Goal: Task Accomplishment & Management: Complete application form

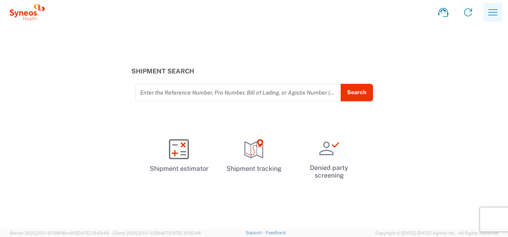
click at [493, 14] on icon "button" at bounding box center [493, 12] width 13 height 13
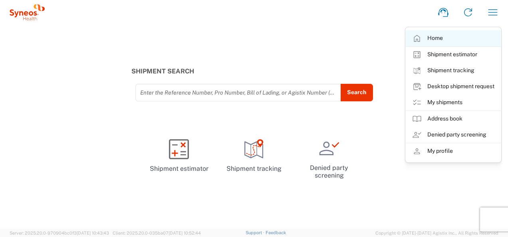
click at [458, 42] on link "Home" at bounding box center [453, 38] width 95 height 16
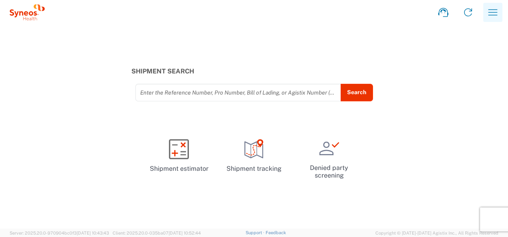
click at [495, 14] on icon "button" at bounding box center [493, 12] width 13 height 13
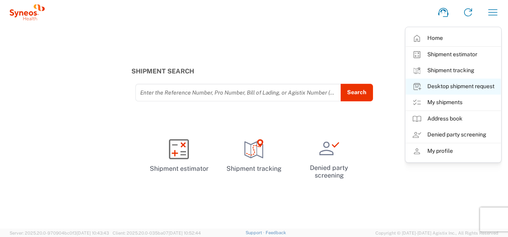
click at [440, 85] on link "Desktop shipment request" at bounding box center [453, 87] width 95 height 16
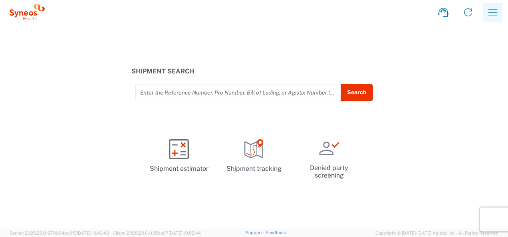
click at [495, 12] on icon "button" at bounding box center [493, 12] width 13 height 13
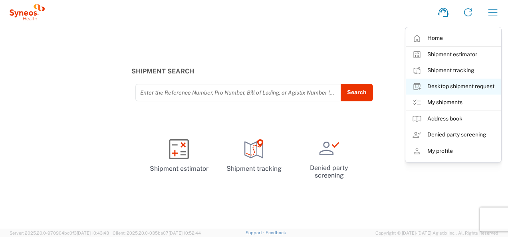
click at [438, 86] on link "Desktop shipment request" at bounding box center [453, 87] width 95 height 16
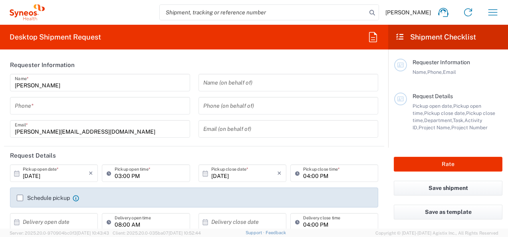
type input "4010"
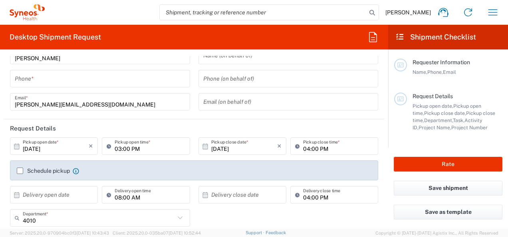
type input "India"
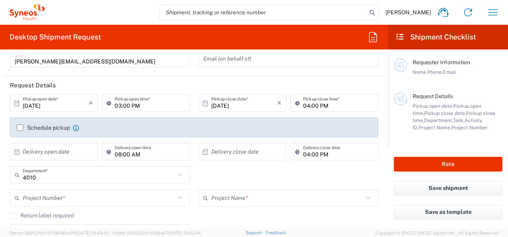
scroll to position [80, 0]
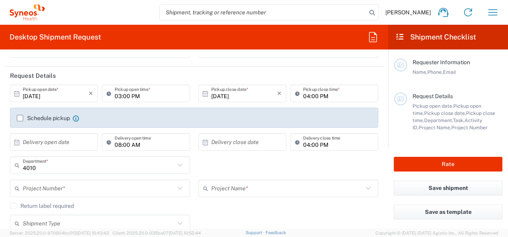
type input "Syneos Health India Private Limited"
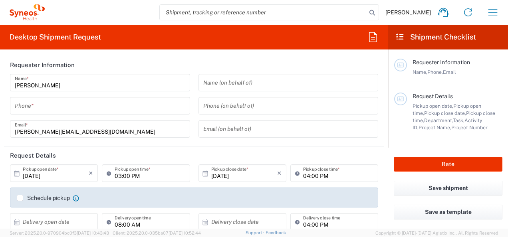
click at [94, 107] on input "tel" at bounding box center [100, 106] width 171 height 14
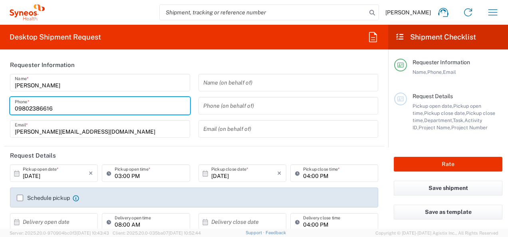
drag, startPoint x: 17, startPoint y: 107, endPoint x: 10, endPoint y: 107, distance: 6.8
click at [10, 107] on div "09802386616 Phone *" at bounding box center [100, 106] width 180 height 18
type input "9802386616"
click at [114, 66] on header "Requester Information" at bounding box center [194, 65] width 380 height 18
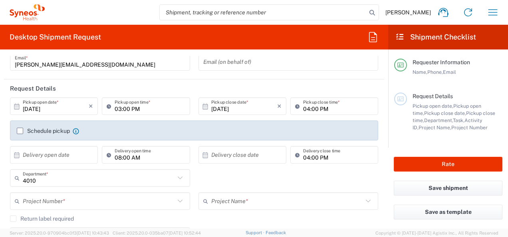
scroll to position [80, 0]
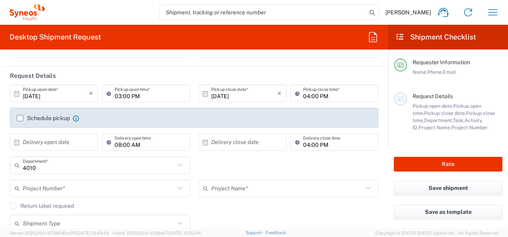
click at [64, 95] on input "10/06/2025" at bounding box center [56, 94] width 66 height 14
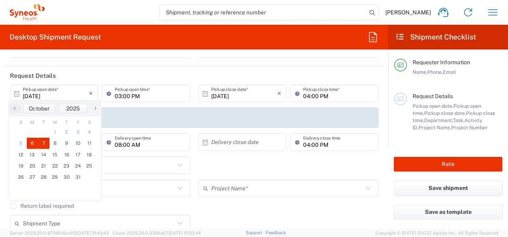
drag, startPoint x: 46, startPoint y: 137, endPoint x: 43, endPoint y: 143, distance: 6.8
click at [43, 143] on span "7" at bounding box center [44, 143] width 12 height 11
type input "[DATE]"
type input "10/07/2025"
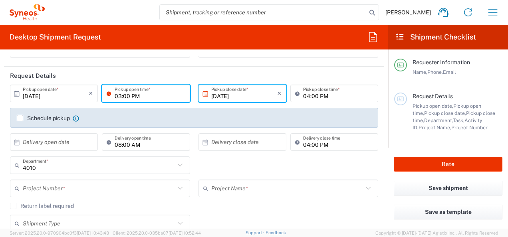
click at [160, 92] on input "03:00 PM" at bounding box center [150, 94] width 70 height 14
click at [168, 111] on div "Schedule pickup When scheduling a pickup please be sure to meet the following c…" at bounding box center [194, 118] width 368 height 20
click at [171, 94] on input "03:00 PM" at bounding box center [150, 94] width 70 height 14
click at [183, 109] on div "Schedule pickup When scheduling a pickup please be sure to meet the following c…" at bounding box center [194, 118] width 368 height 20
click at [228, 107] on div "10/07/2025 × Pickup close date * Cancel Apply" at bounding box center [243, 96] width 92 height 23
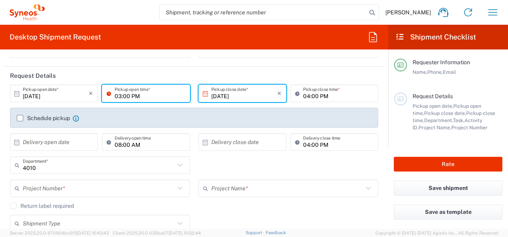
click at [117, 96] on input "03:00 PM" at bounding box center [150, 94] width 70 height 14
type input "02:00 PM"
click at [166, 108] on div "Schedule pickup When scheduling a pickup please be sure to meet the following c…" at bounding box center [194, 118] width 368 height 20
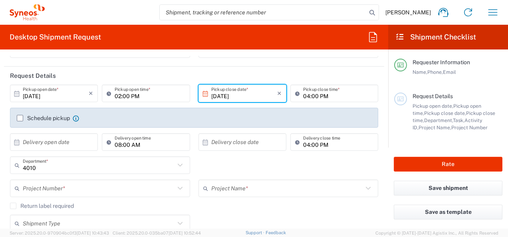
click at [21, 116] on label "Schedule pickup" at bounding box center [43, 118] width 53 height 6
click at [20, 118] on input "Schedule pickup" at bounding box center [20, 118] width 0 height 0
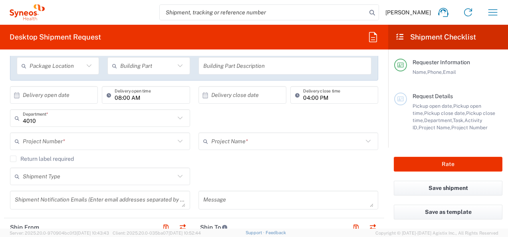
scroll to position [160, 0]
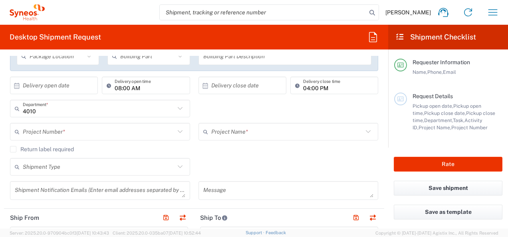
click at [90, 129] on input "text" at bounding box center [99, 132] width 152 height 14
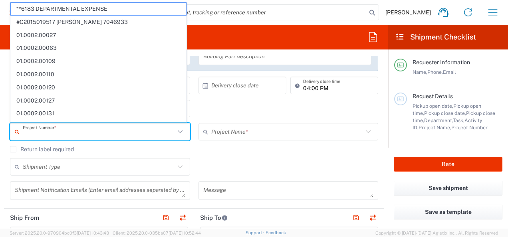
click at [97, 132] on input "text" at bounding box center [99, 132] width 152 height 14
paste input "7030272"
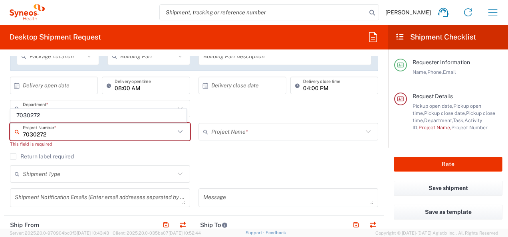
type input "7030272"
click at [103, 145] on div "This field is required" at bounding box center [100, 144] width 180 height 7
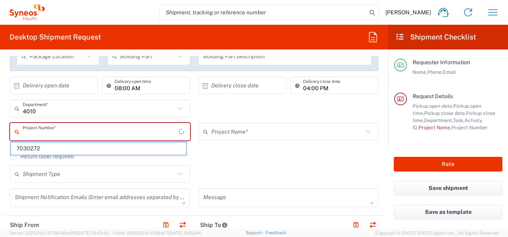
click at [89, 133] on input "text" at bounding box center [101, 132] width 156 height 14
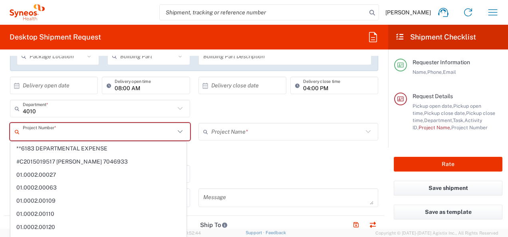
paste input "7030272"
click at [81, 133] on input "7030272" at bounding box center [99, 132] width 152 height 14
type input "**6183 DEPARTMENTAL EXPENSE"
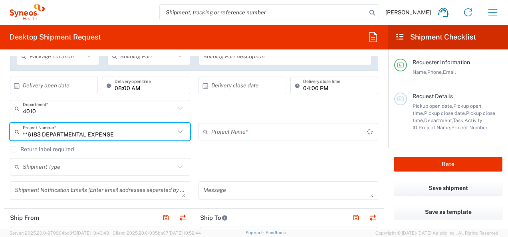
type input "6183"
click at [165, 133] on input "**6183 DEPARTMENTAL EXPENSE" at bounding box center [99, 132] width 152 height 14
drag, startPoint x: 165, startPoint y: 133, endPoint x: 18, endPoint y: 118, distance: 147.5
click at [18, 118] on agx-shipment-cost-centers-widget "4010 Department * 4010 3000 3100 3109 3110 3111 3112 3125 3130 3135 3136 3150 3…" at bounding box center [194, 123] width 377 height 46
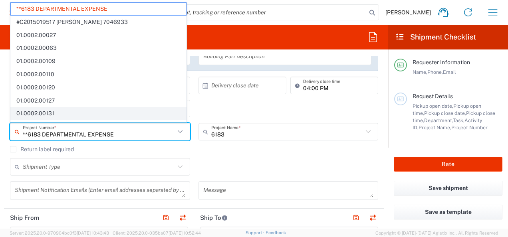
paste input "7030272"
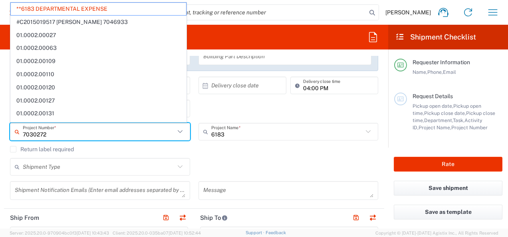
click at [82, 132] on input "7030272" at bounding box center [99, 132] width 152 height 14
click at [82, 133] on input "7030272" at bounding box center [99, 132] width 152 height 14
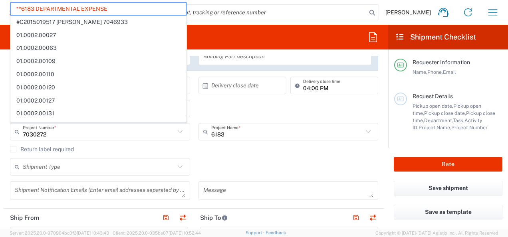
click at [119, 143] on div "7030272 Project Number * **6183 DEPARTMENTAL EXPENSE #C2015019517 Janssen 70469…" at bounding box center [100, 134] width 189 height 23
type input "**6183 DEPARTMENTAL EXPENSE"
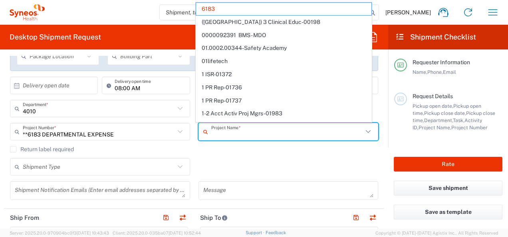
drag, startPoint x: 228, startPoint y: 134, endPoint x: 171, endPoint y: 132, distance: 56.8
click at [171, 132] on div "**6183 DEPARTMENTAL EXPENSE Project Number * **6183 DEPARTMENTAL EXPENSE #C2015…" at bounding box center [194, 134] width 377 height 23
type input "6"
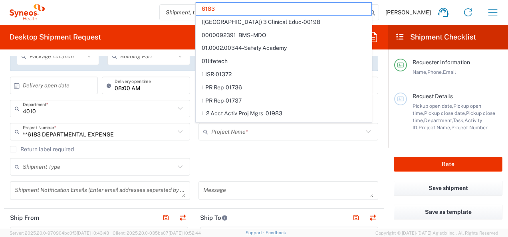
click at [136, 144] on div "**6183 DEPARTMENTAL EXPENSE Project Number * **6183 DEPARTMENTAL EXPENSE #C2015…" at bounding box center [100, 134] width 189 height 23
type input "6183"
type input "**6183 DEPARTMENTAL EXPENSE"
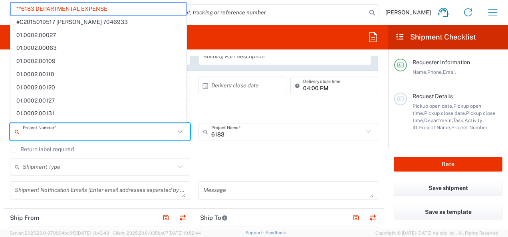
click at [125, 137] on input "text" at bounding box center [99, 132] width 152 height 14
paste input "7030272"
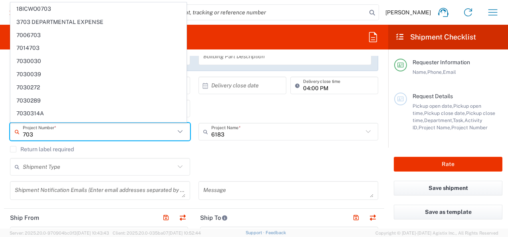
drag, startPoint x: 41, startPoint y: 135, endPoint x: 22, endPoint y: 134, distance: 19.2
click at [22, 134] on div "703 Project Number *" at bounding box center [100, 132] width 180 height 18
paste input "0272"
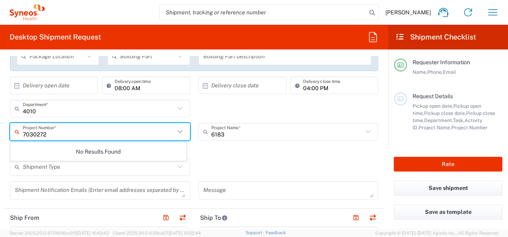
scroll to position [120, 0]
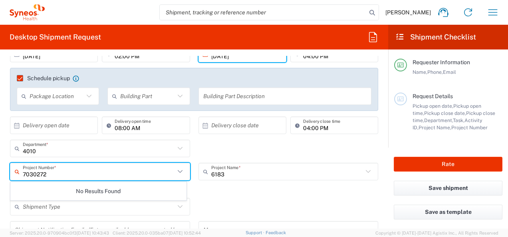
click at [59, 174] on input "7030272" at bounding box center [99, 172] width 152 height 14
click at [70, 173] on input "7030272" at bounding box center [99, 172] width 152 height 14
type input "703027"
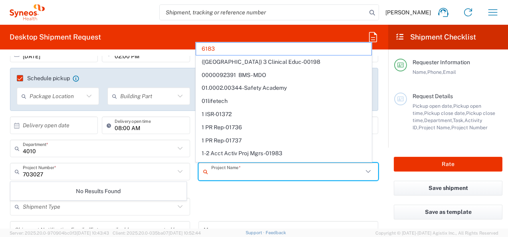
click at [229, 170] on input "text" at bounding box center [287, 172] width 152 height 14
click at [233, 176] on input "text" at bounding box center [287, 172] width 152 height 14
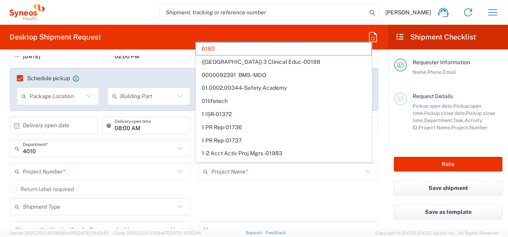
click at [236, 197] on div "Return label required" at bounding box center [194, 192] width 368 height 12
type input "6183"
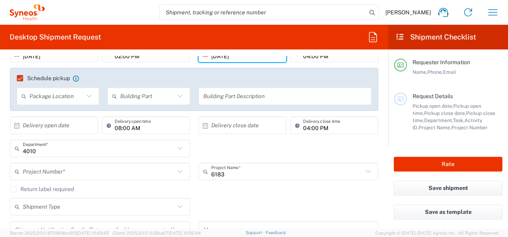
click at [366, 171] on icon at bounding box center [368, 171] width 5 height 3
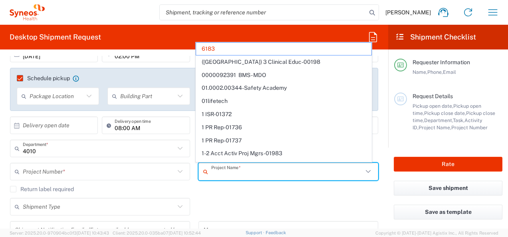
click at [227, 195] on div "Return label required" at bounding box center [194, 192] width 368 height 12
type input "6183"
drag, startPoint x: 225, startPoint y: 175, endPoint x: 201, endPoint y: 173, distance: 24.0
click at [201, 173] on div "Project Name *" at bounding box center [289, 172] width 180 height 18
click at [219, 188] on agx-checkbox-control "Return label required" at bounding box center [194, 189] width 368 height 6
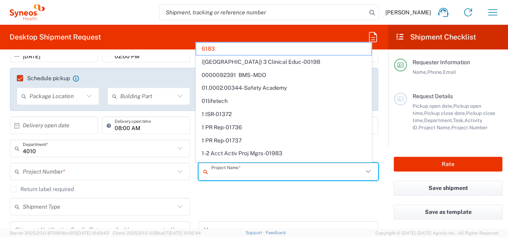
type input "6183"
drag, startPoint x: 223, startPoint y: 176, endPoint x: 176, endPoint y: 181, distance: 47.5
click at [176, 182] on div "Project Number * No Results Found Project Name * 6183 (Canada) 3 Clinical Educ-…" at bounding box center [194, 174] width 377 height 23
type input "6183"
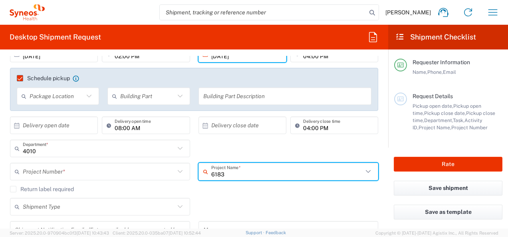
click at [153, 174] on input "text" at bounding box center [99, 172] width 152 height 14
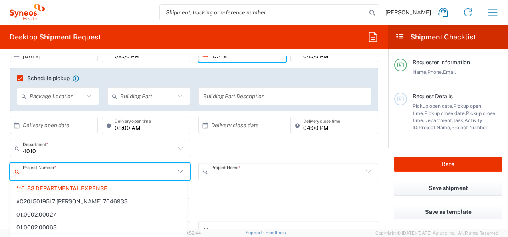
click at [229, 172] on input "text" at bounding box center [287, 172] width 152 height 14
type input "**6183 DEPARTMENTAL EXPENSE"
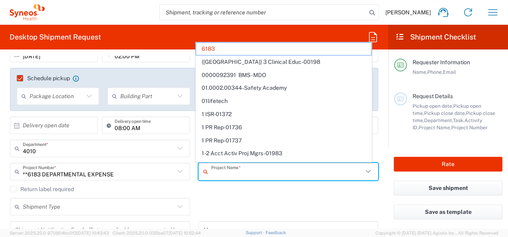
scroll to position [160, 0]
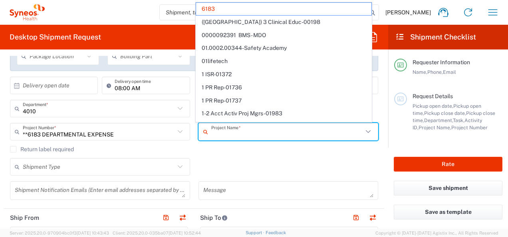
click at [238, 128] on input "text" at bounding box center [287, 132] width 152 height 14
paste input "Lumosa"
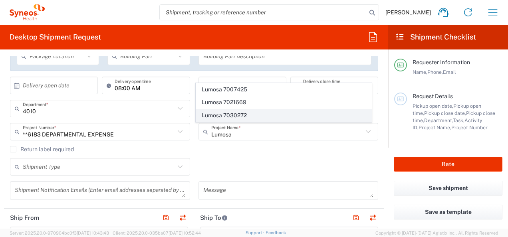
click at [236, 116] on span "Lumosa 7030272" at bounding box center [283, 116] width 175 height 12
type input "Lumosa 7030272"
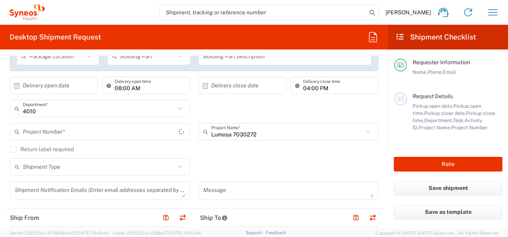
click at [221, 151] on agx-checkbox-control "Return label required" at bounding box center [194, 149] width 368 height 6
type input "7030272"
click at [175, 109] on icon at bounding box center [180, 109] width 10 height 10
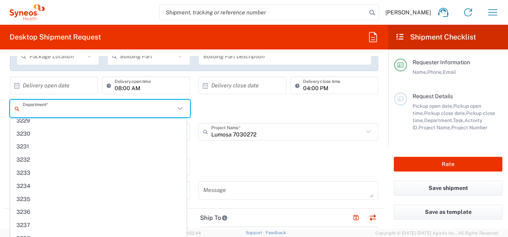
scroll to position [535, 0]
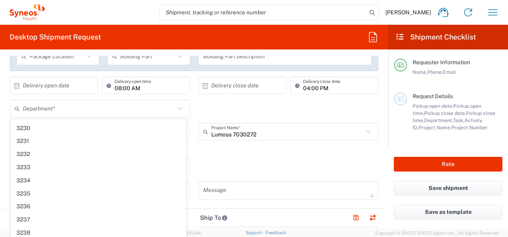
click at [241, 161] on div "Shipment Type Batch Regular" at bounding box center [194, 169] width 377 height 23
type input "4010"
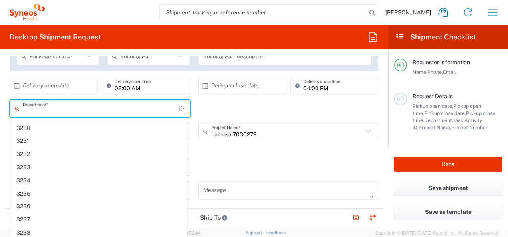
scroll to position [0, 0]
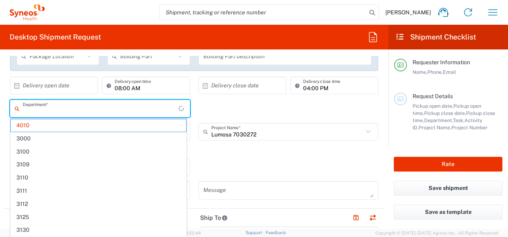
click at [98, 114] on input "text" at bounding box center [101, 109] width 156 height 14
type input "q"
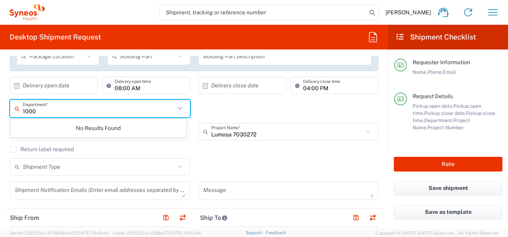
type input "1000"
click at [227, 156] on div "Return label required" at bounding box center [194, 152] width 368 height 12
click at [139, 112] on input "text" at bounding box center [101, 109] width 156 height 14
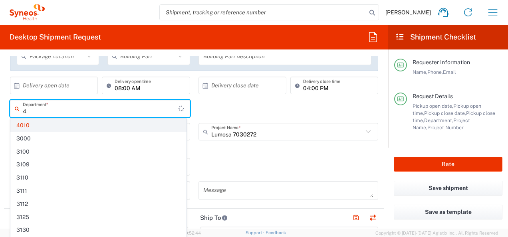
type input "4"
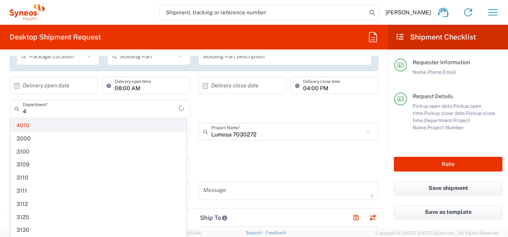
click at [44, 127] on span "4010" at bounding box center [98, 125] width 175 height 12
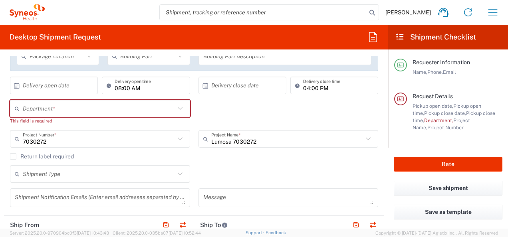
click at [108, 112] on input "text" at bounding box center [99, 109] width 152 height 14
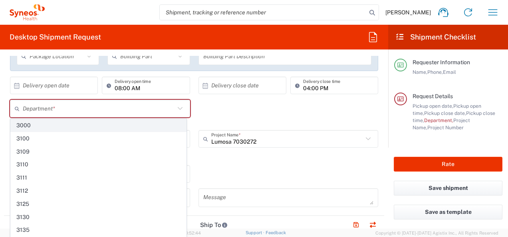
click at [30, 125] on span "3000" at bounding box center [98, 125] width 175 height 12
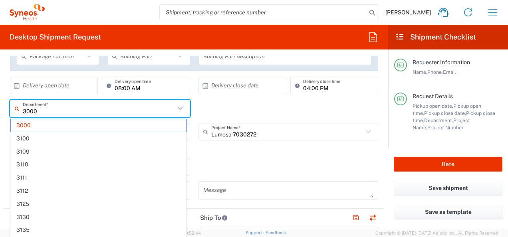
drag, startPoint x: 82, startPoint y: 112, endPoint x: 0, endPoint y: 108, distance: 82.1
click at [0, 108] on html "Amandeep Singh Home Shipment estimator Shipment tracking Desktop shipment reque…" at bounding box center [254, 118] width 508 height 237
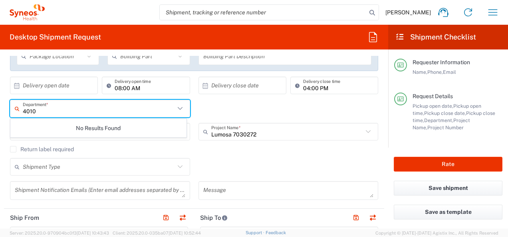
type input "4010"
click at [145, 151] on agx-checkbox-control "Return label required" at bounding box center [194, 149] width 368 height 6
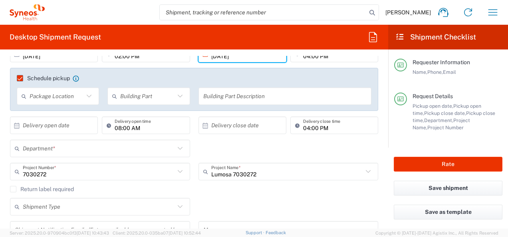
scroll to position [160, 0]
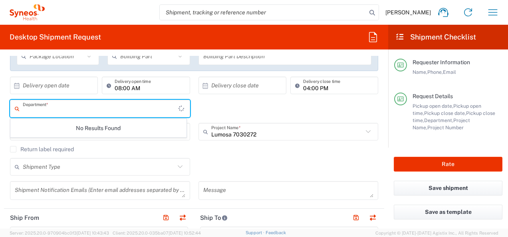
click at [82, 112] on input "text" at bounding box center [101, 109] width 156 height 14
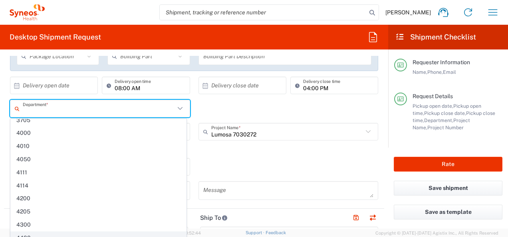
scroll to position [1054, 0]
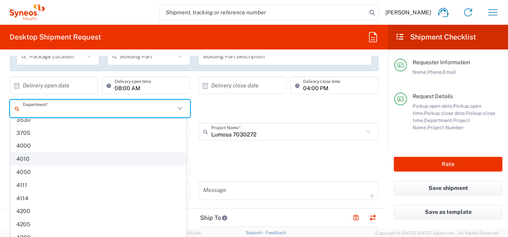
click at [30, 153] on span "4010" at bounding box center [98, 159] width 175 height 12
type input "4010"
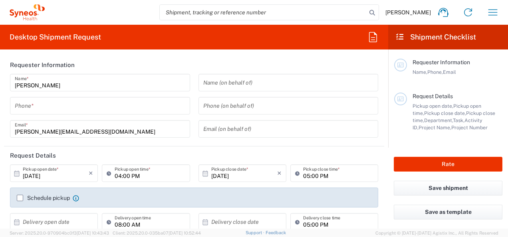
type input "4010"
type input "India"
type input "Syneos Health India Private Limited"
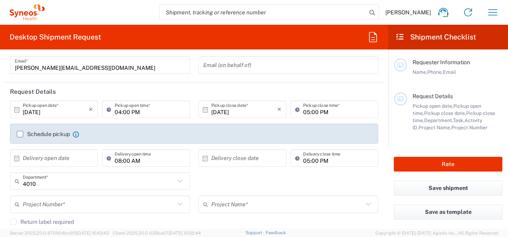
scroll to position [80, 0]
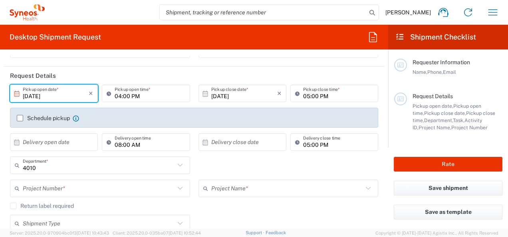
click at [66, 96] on input "10/06/2025" at bounding box center [56, 94] width 66 height 14
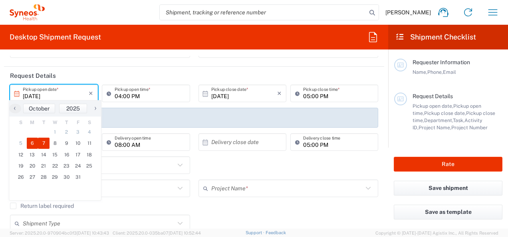
click at [44, 144] on span "7" at bounding box center [44, 143] width 12 height 11
type input "10/07/2025"
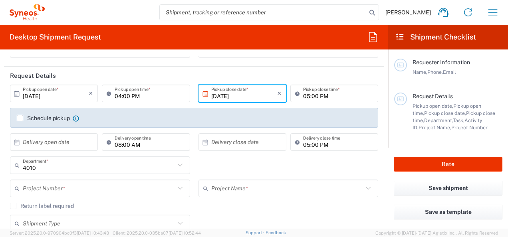
click at [117, 98] on input "04:00 PM" at bounding box center [150, 94] width 70 height 14
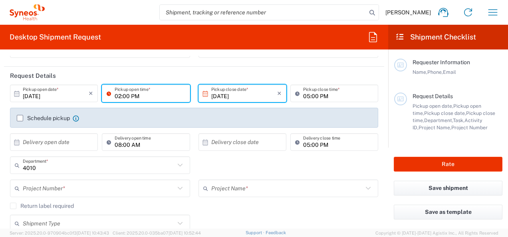
type input "02:00 PM"
click at [305, 95] on input "05:00 PM" at bounding box center [338, 94] width 70 height 14
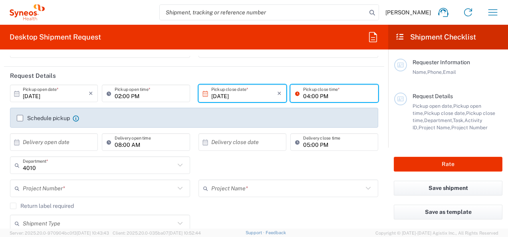
type input "04:00 PM"
click at [312, 109] on div "Schedule pickup When scheduling a pickup please be sure to meet the following c…" at bounding box center [194, 118] width 368 height 20
click at [20, 119] on label "Schedule pickup" at bounding box center [43, 118] width 53 height 6
click at [20, 118] on input "Schedule pickup" at bounding box center [20, 118] width 0 height 0
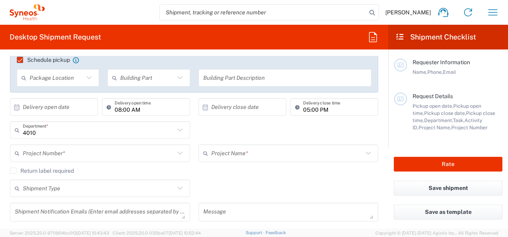
scroll to position [160, 0]
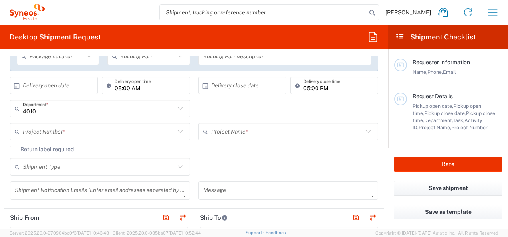
click at [111, 135] on input "text" at bounding box center [99, 132] width 152 height 14
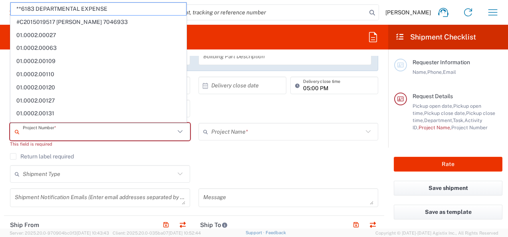
paste input "7030272"
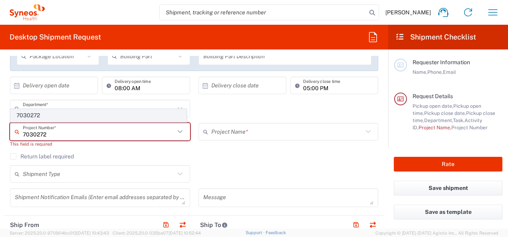
type input "7030272"
click at [73, 116] on span "7030272" at bounding box center [98, 116] width 175 height 12
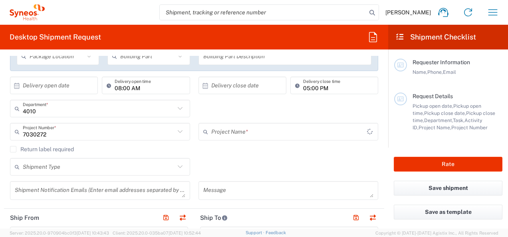
type input "Lumosa 7030272"
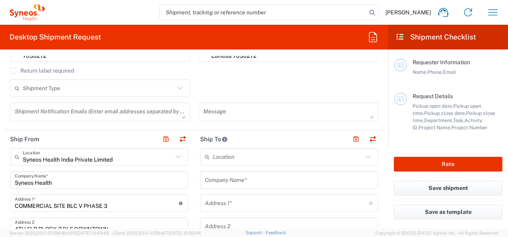
scroll to position [240, 0]
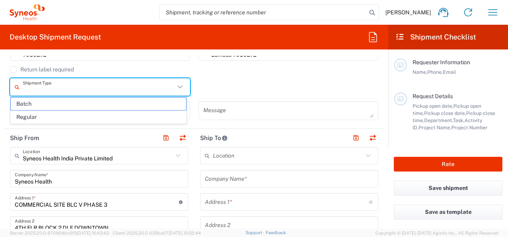
click at [117, 87] on input "text" at bounding box center [99, 87] width 152 height 14
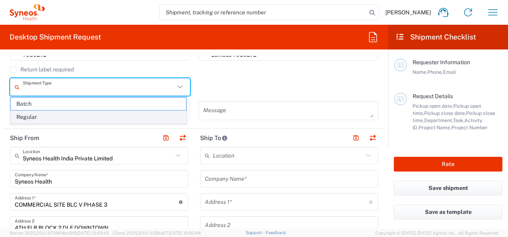
click at [87, 114] on span "Regular" at bounding box center [98, 117] width 175 height 12
type input "Regular"
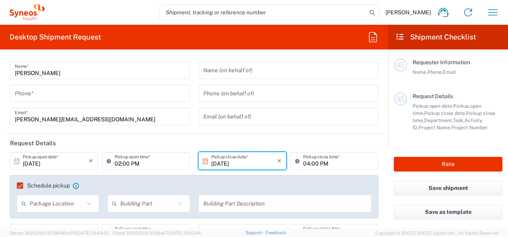
scroll to position [0, 0]
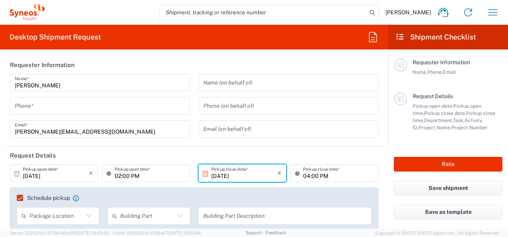
click at [95, 110] on input "tel" at bounding box center [100, 106] width 171 height 14
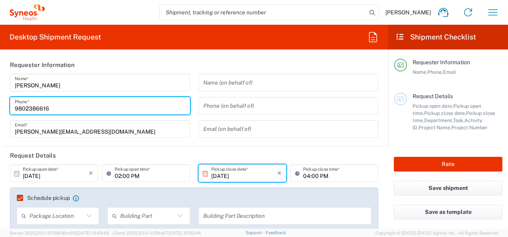
type input "9802386616"
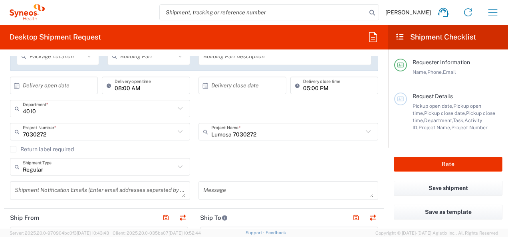
scroll to position [80, 0]
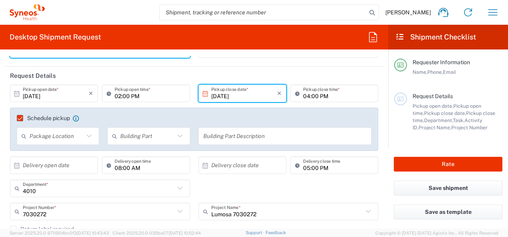
click at [305, 115] on agx-checkbox-control "Schedule pickup When scheduling a pickup please be sure to meet the following c…" at bounding box center [194, 118] width 355 height 7
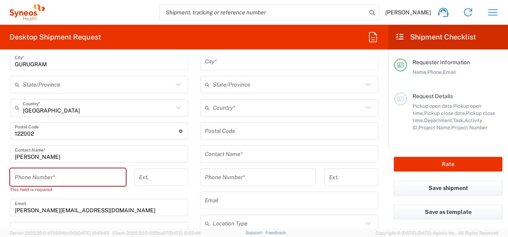
scroll to position [440, 0]
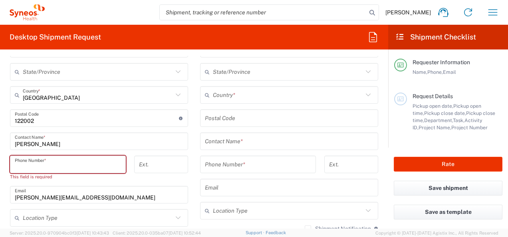
click at [103, 170] on input "tel" at bounding box center [68, 165] width 106 height 14
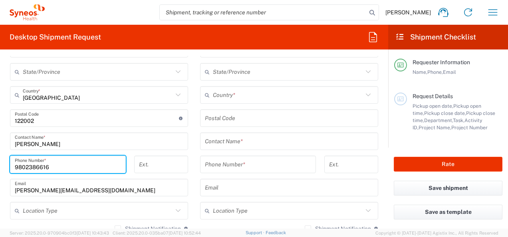
type input "9802386616"
click at [191, 172] on main "Syneos Health India Private Limited Location Syneos Health India Private Limite…" at bounding box center [99, 126] width 190 height 359
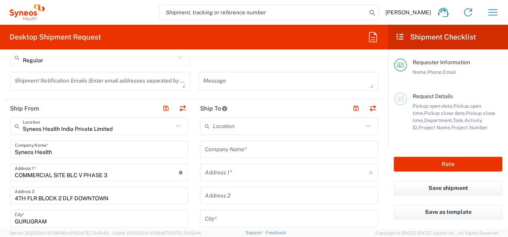
scroll to position [280, 0]
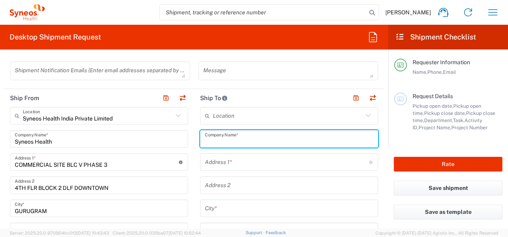
click at [245, 137] on input "text" at bounding box center [289, 139] width 169 height 14
paste input "Universitätsklinik [GEOGRAPHIC_DATA]"
type input "Universitätsklinik [GEOGRAPHIC_DATA]"
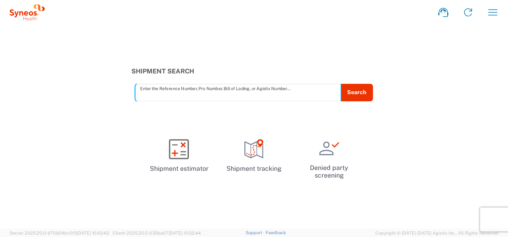
click at [222, 95] on input "text" at bounding box center [238, 93] width 196 height 14
type input "57034223"
click at [348, 94] on button "Search" at bounding box center [356, 93] width 33 height 18
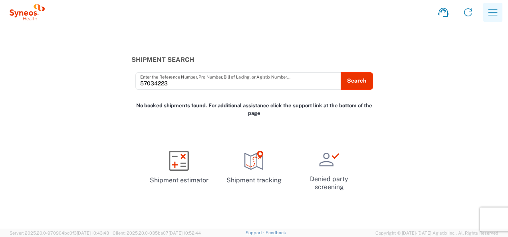
click at [494, 14] on icon "button" at bounding box center [493, 12] width 13 height 13
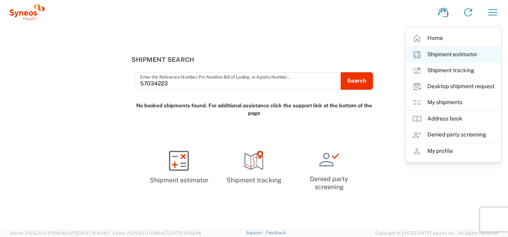
click at [460, 56] on link "Shipment estimator" at bounding box center [453, 55] width 95 height 16
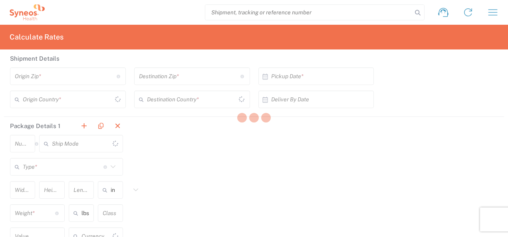
type input "[GEOGRAPHIC_DATA]"
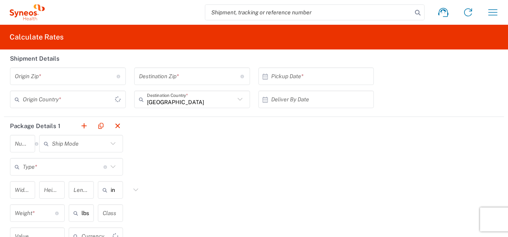
type input "US Dollar"
type input "[GEOGRAPHIC_DATA]"
click at [487, 14] on icon "button" at bounding box center [493, 12] width 13 height 13
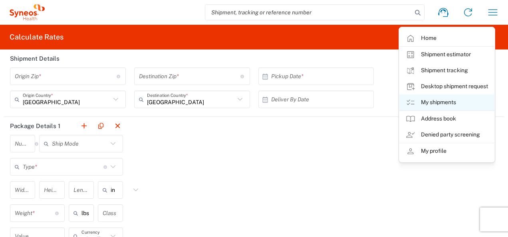
click at [438, 102] on link "My shipments" at bounding box center [447, 103] width 95 height 16
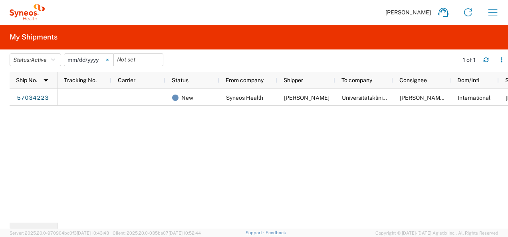
click at [109, 59] on icon at bounding box center [107, 60] width 2 height 2
click at [183, 78] on span "Status" at bounding box center [180, 80] width 17 height 6
click at [51, 62] on button "Status: Active" at bounding box center [36, 60] width 52 height 13
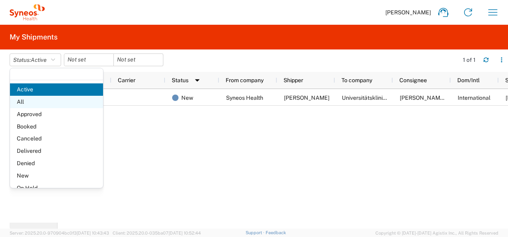
click at [38, 99] on span "All" at bounding box center [56, 102] width 93 height 12
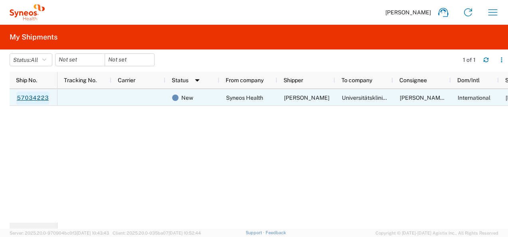
click at [30, 99] on link "57034223" at bounding box center [32, 98] width 33 height 13
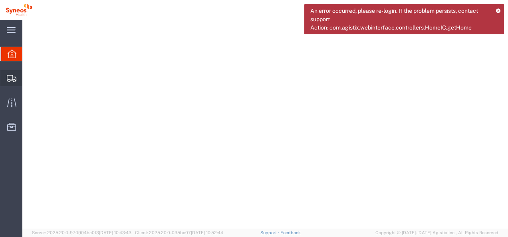
click at [0, 0] on span "Shipment Manager" at bounding box center [0, 0] width 0 height 0
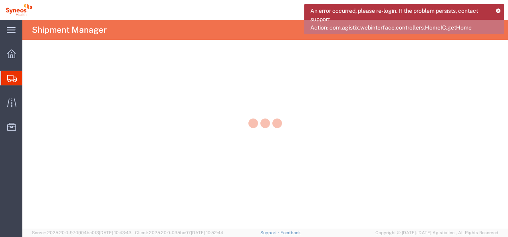
click at [498, 10] on icon at bounding box center [498, 10] width 5 height 4
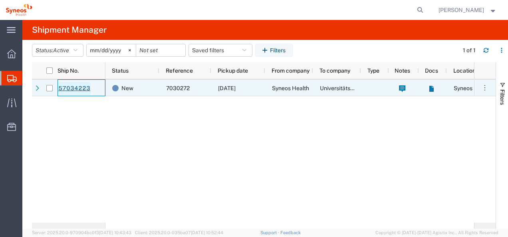
click at [67, 88] on link "57034223" at bounding box center [74, 88] width 33 height 13
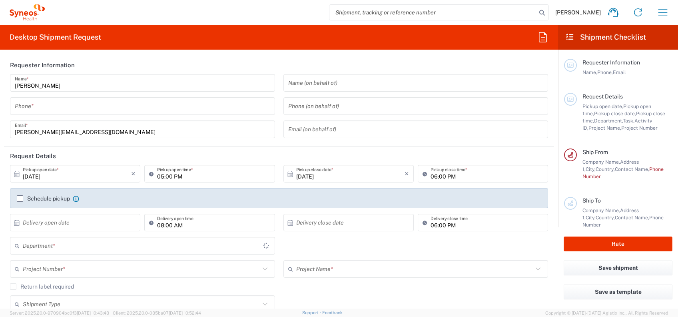
type input "4010"
type input "India"
type input "Syneos Health India Private Limited"
click at [663, 16] on icon "button" at bounding box center [662, 12] width 13 height 13
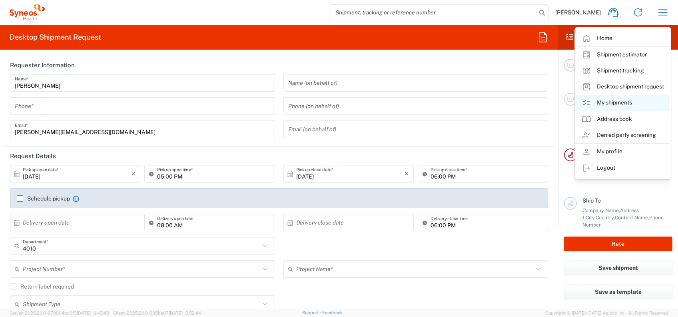
click at [619, 100] on link "My shipments" at bounding box center [622, 103] width 95 height 16
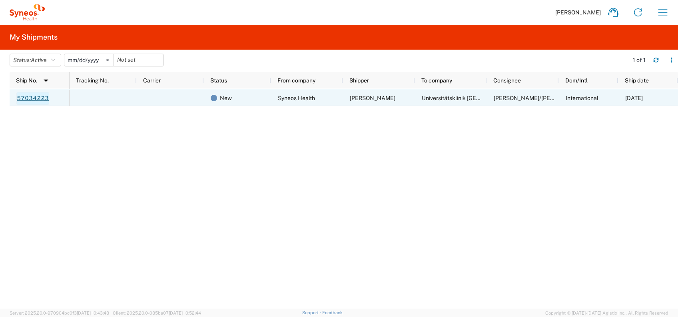
click at [38, 99] on link "57034223" at bounding box center [32, 98] width 33 height 13
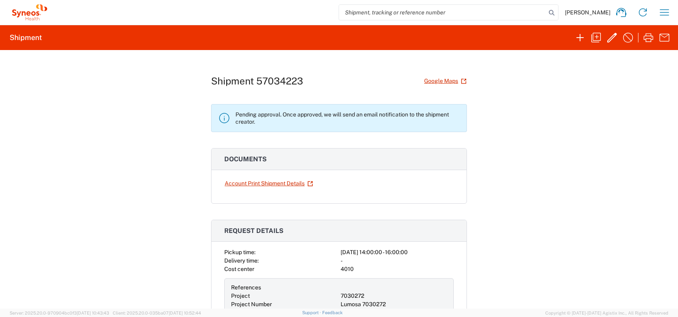
click at [218, 119] on icon at bounding box center [224, 118] width 13 height 13
click at [627, 38] on icon "button" at bounding box center [627, 37] width 13 height 13
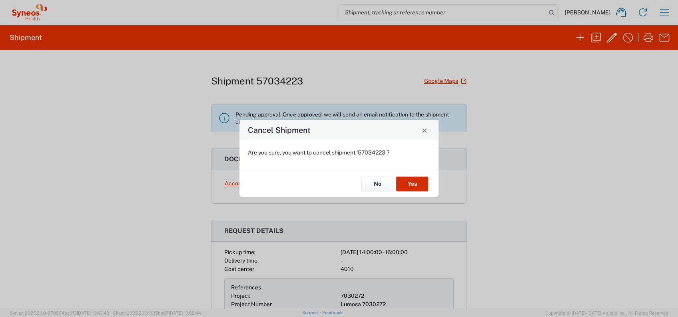
click at [412, 184] on button "Yes" at bounding box center [412, 183] width 32 height 15
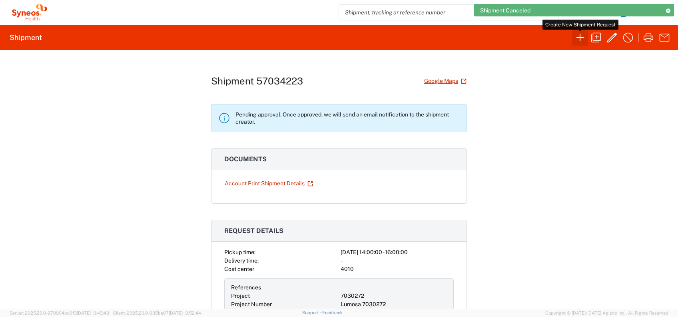
click at [579, 38] on icon "button" at bounding box center [579, 37] width 13 height 13
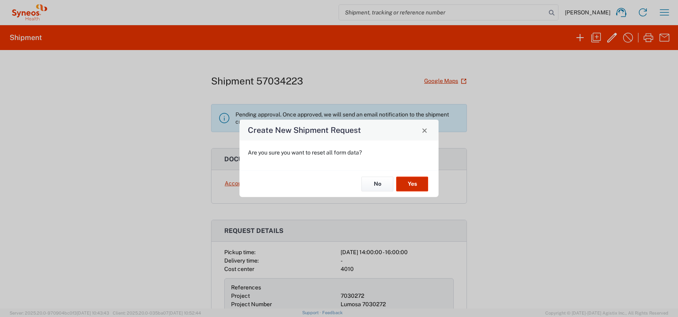
click at [406, 183] on button "Yes" at bounding box center [412, 183] width 32 height 15
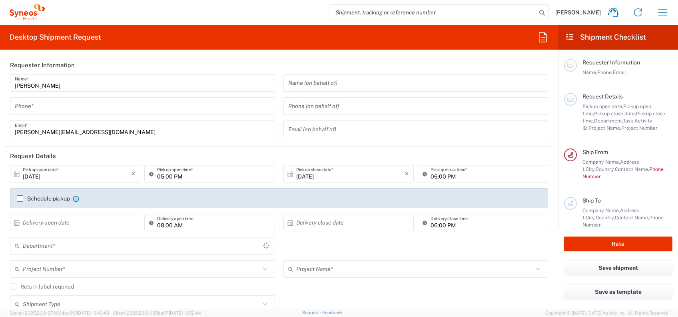
type input "4010"
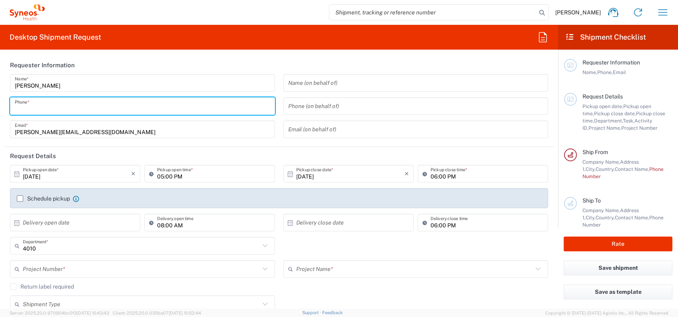
click at [52, 107] on input "tel" at bounding box center [142, 106] width 255 height 14
type input "9802386616"
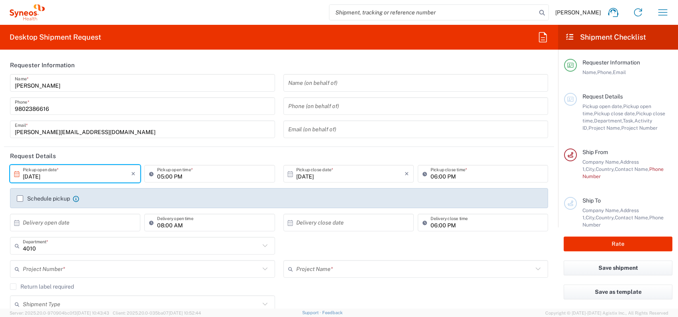
click at [33, 176] on input "[DATE]" at bounding box center [77, 174] width 108 height 14
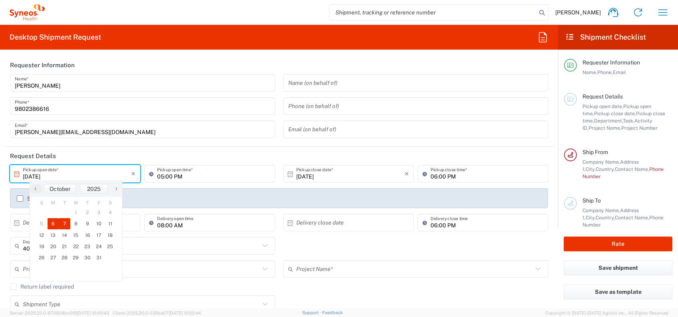
click at [66, 226] on span "7" at bounding box center [65, 223] width 12 height 11
type input "[DATE]"
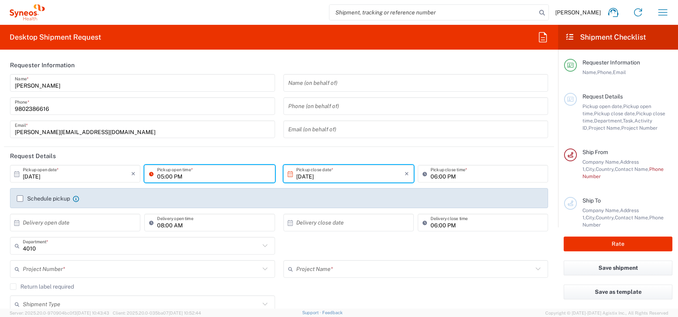
click at [208, 177] on input "05:00 PM" at bounding box center [213, 174] width 113 height 14
click at [296, 156] on header "Request Details" at bounding box center [279, 156] width 550 height 18
click at [22, 200] on label "Schedule pickup" at bounding box center [43, 198] width 53 height 6
click at [20, 198] on input "Schedule pickup" at bounding box center [20, 198] width 0 height 0
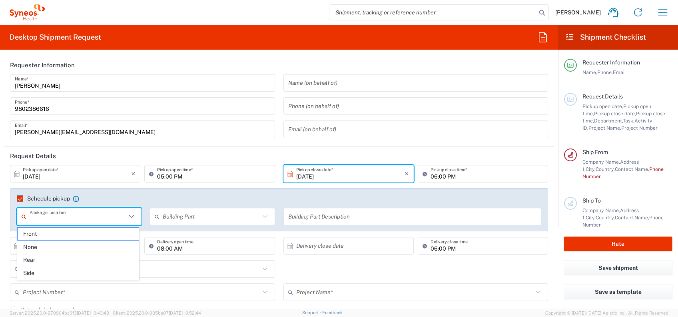
click at [116, 219] on input "text" at bounding box center [78, 216] width 97 height 14
click at [189, 219] on input "text" at bounding box center [211, 216] width 97 height 14
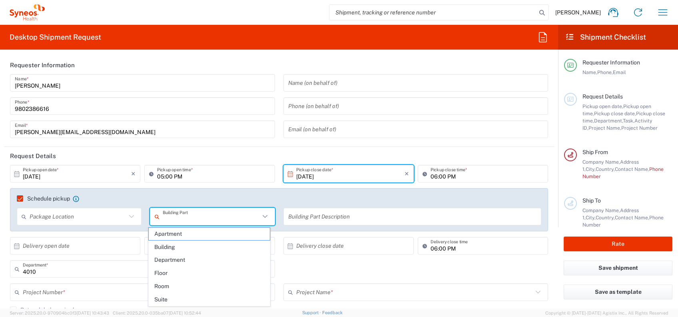
click at [260, 196] on agx-checkbox-control "Schedule pickup When scheduling a pickup please be sure to meet the following c…" at bounding box center [279, 198] width 524 height 7
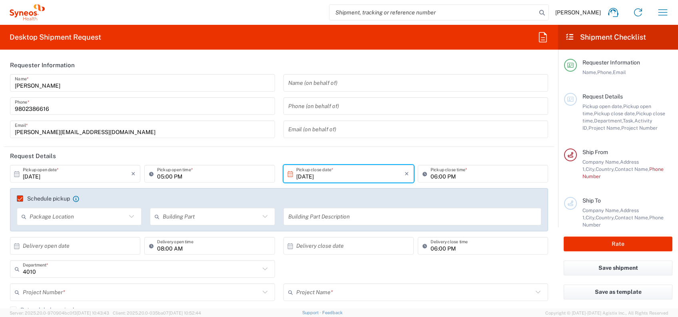
click at [22, 195] on label "Schedule pickup" at bounding box center [43, 198] width 53 height 6
click at [16, 198] on input "Schedule pickup" at bounding box center [16, 198] width 0 height 0
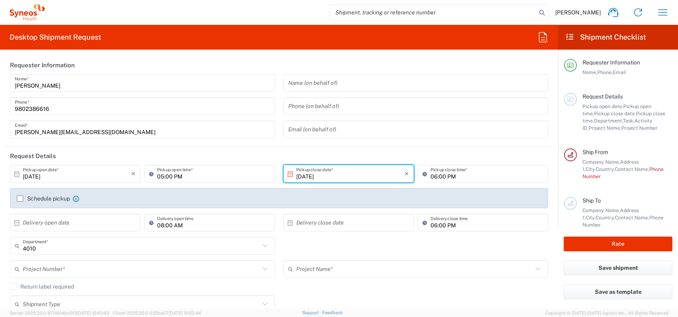
scroll to position [53, 0]
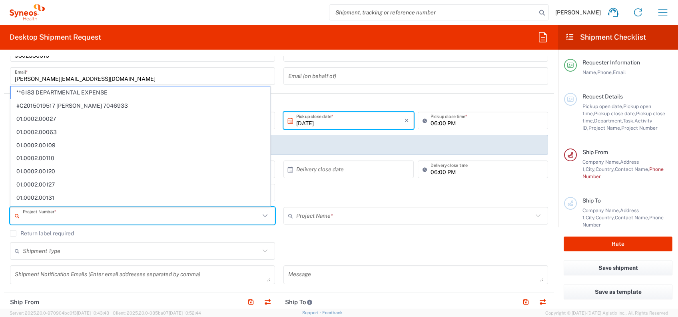
click at [121, 216] on input "text" at bounding box center [141, 216] width 237 height 14
paste input "7030272"
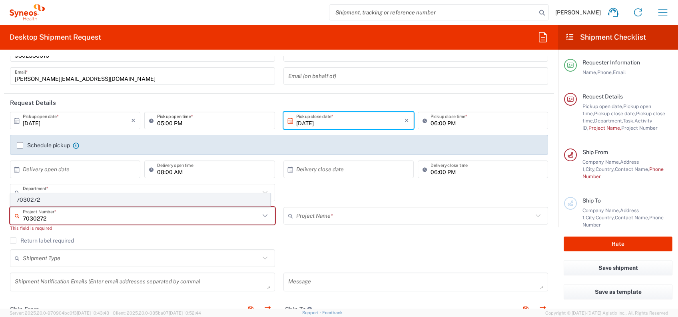
type input "7030272"
click at [62, 199] on span "7030272" at bounding box center [140, 199] width 259 height 12
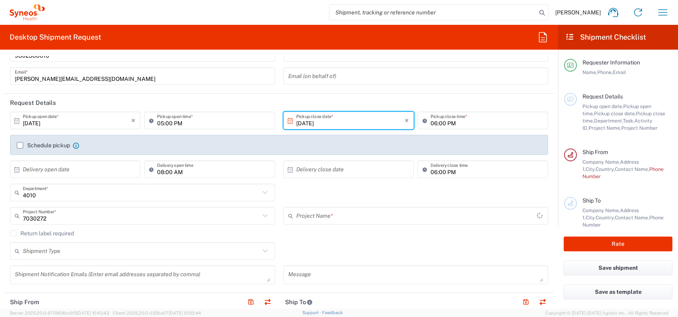
type input "Lumosa 7030272"
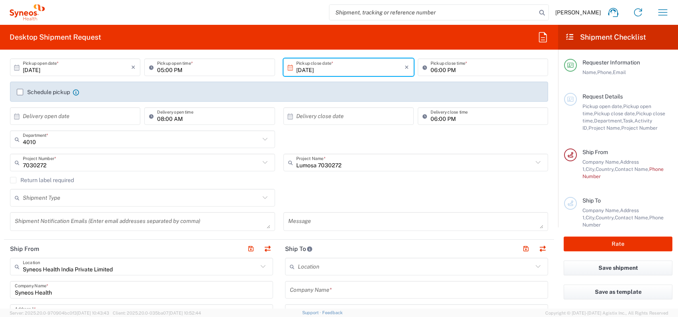
scroll to position [160, 0]
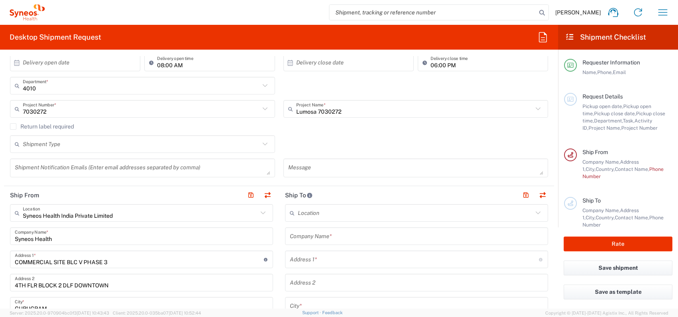
click at [229, 144] on input "text" at bounding box center [141, 144] width 237 height 14
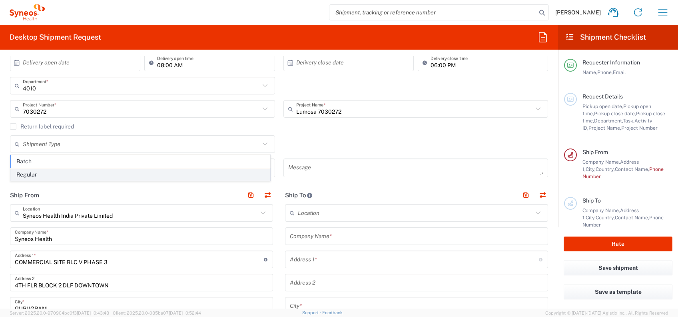
click at [201, 178] on span "Regular" at bounding box center [140, 174] width 259 height 12
type input "Regular"
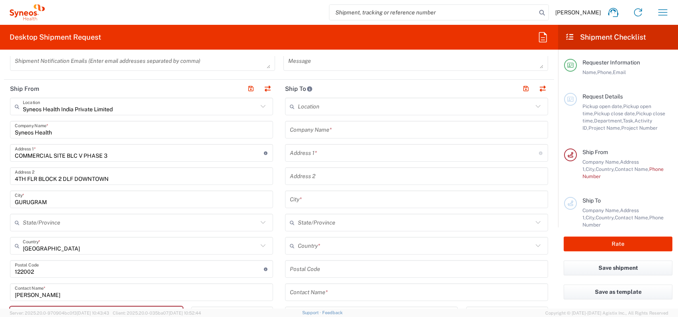
scroll to position [320, 0]
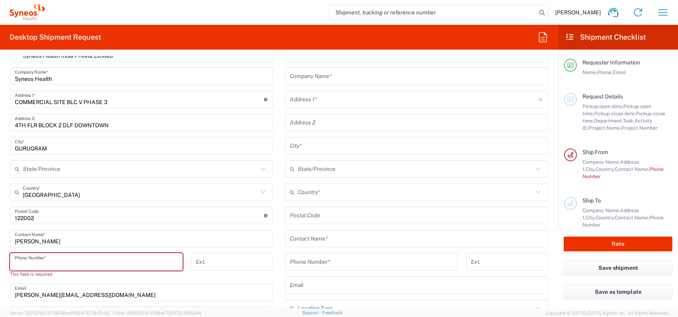
click at [42, 265] on input "tel" at bounding box center [96, 262] width 163 height 14
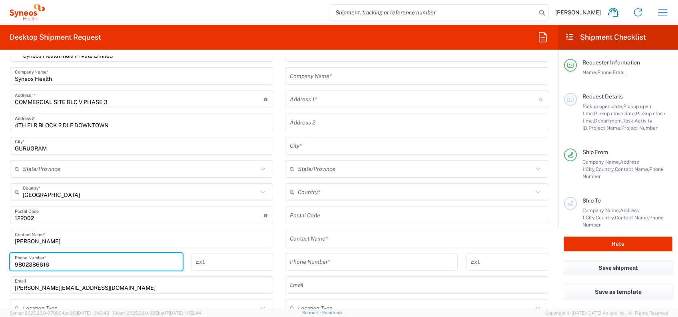
type input "9802386616"
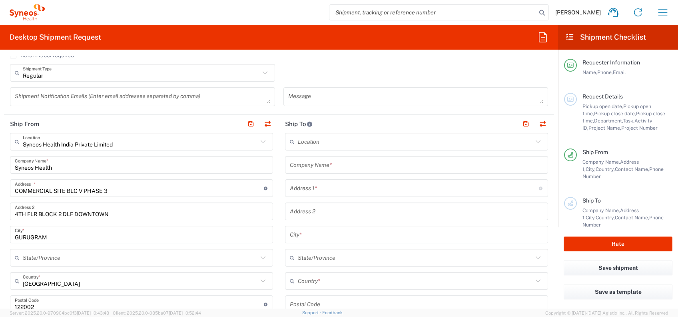
scroll to position [160, 0]
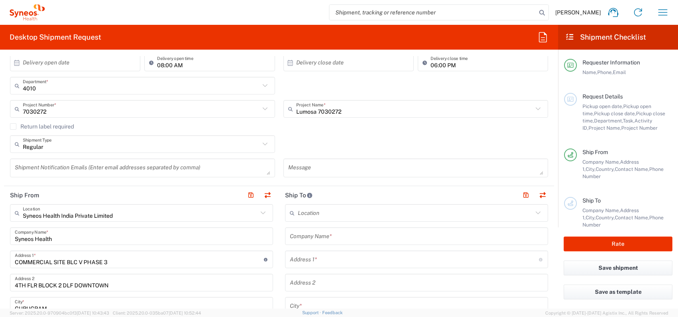
click at [334, 235] on input "text" at bounding box center [416, 236] width 253 height 14
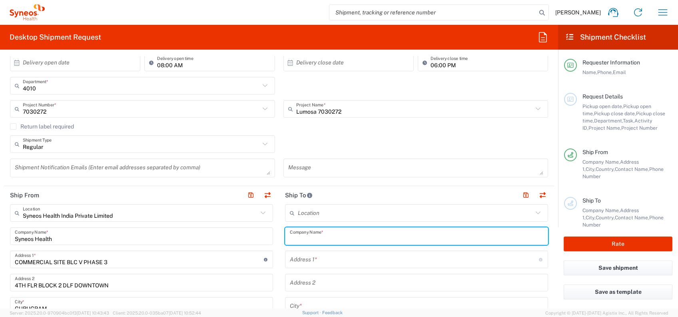
click at [366, 214] on input "text" at bounding box center [415, 213] width 235 height 14
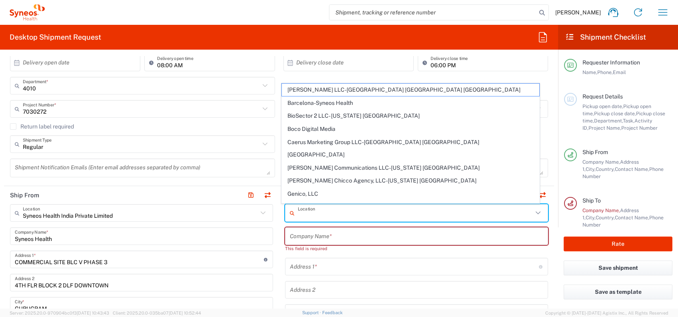
click at [363, 240] on input "text" at bounding box center [416, 236] width 253 height 14
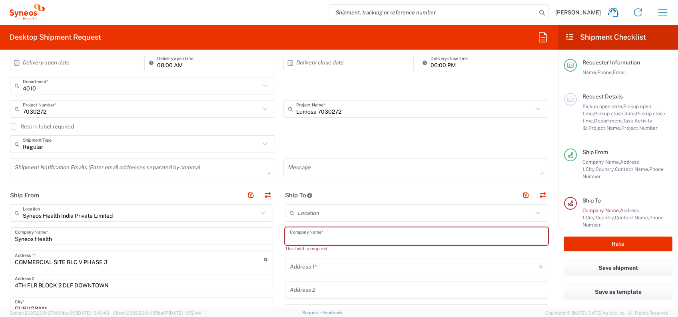
click at [324, 236] on input "text" at bounding box center [416, 236] width 253 height 14
paste input "Universitätsklinik [GEOGRAPHIC_DATA]"
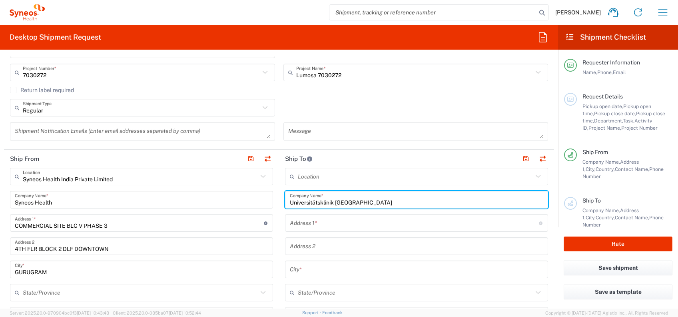
scroll to position [213, 0]
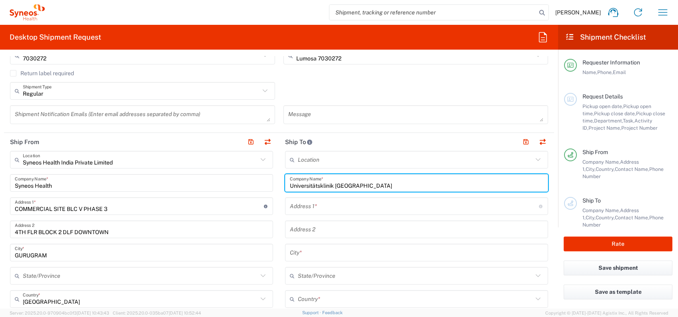
type input "Universitätsklinik [GEOGRAPHIC_DATA]"
click at [297, 209] on input "text" at bounding box center [414, 206] width 249 height 14
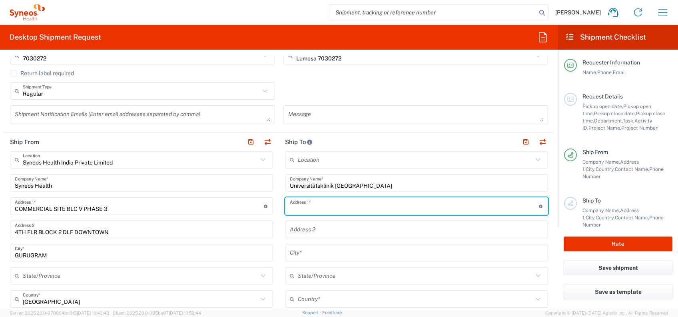
type input "Street [PERSON_NAME] 3"
type input "Study coordinator Neurovascular/Neurology Department CRONA- Clinic, A04 Room 131"
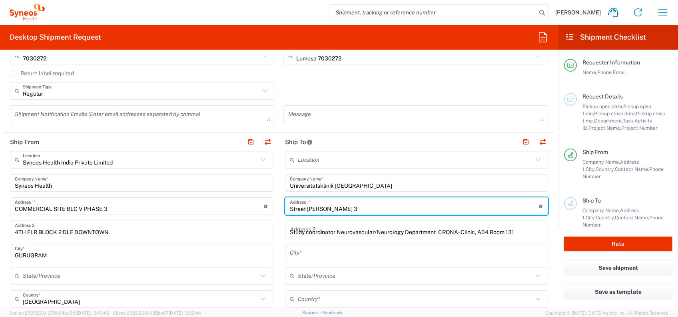
type input "[GEOGRAPHIC_DATA]"
type input "72076"
type input "07071 29-68293"
type input "julia.zeller@med.uni-tuebingen.de"
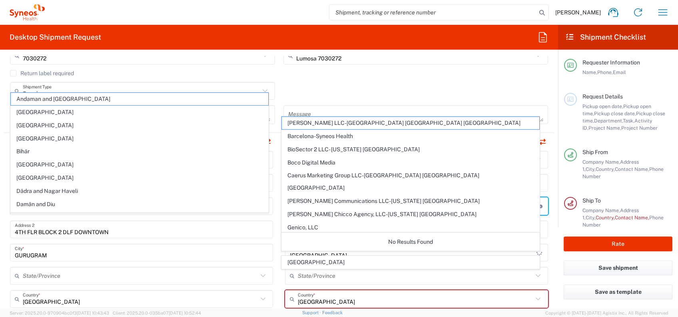
scroll to position [266, 0]
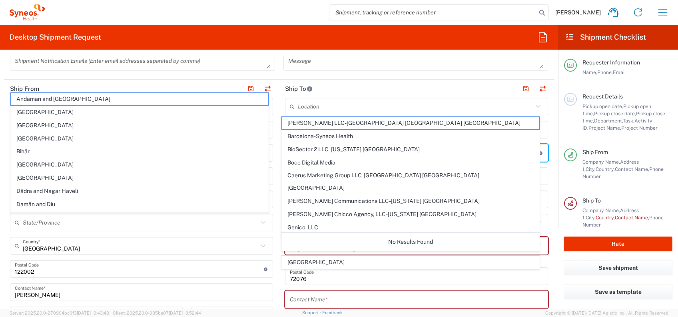
click at [272, 227] on main "Syneos Health India Private Limited Location Syneos Health India Private Limite…" at bounding box center [141, 277] width 275 height 359
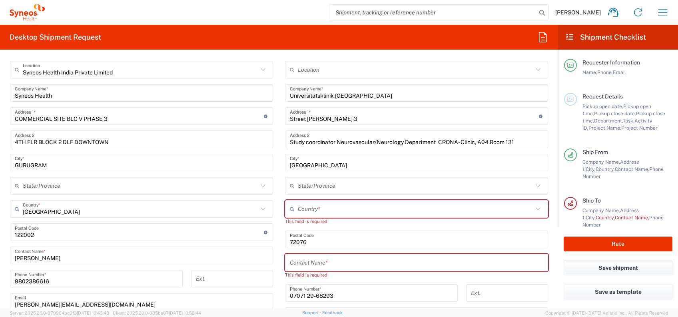
scroll to position [320, 0]
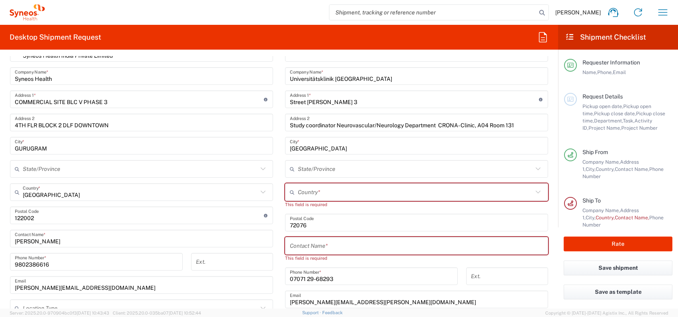
click at [306, 193] on input "text" at bounding box center [415, 192] width 235 height 14
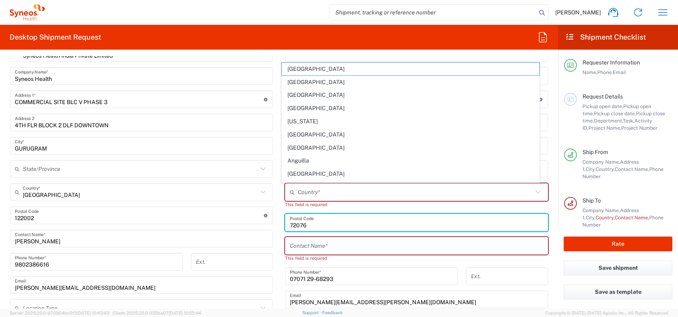
click at [310, 227] on input "undefined" at bounding box center [416, 222] width 253 height 14
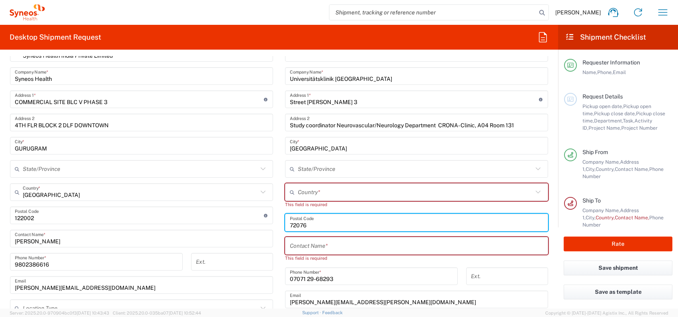
click at [316, 245] on input "text" at bounding box center [416, 246] width 253 height 14
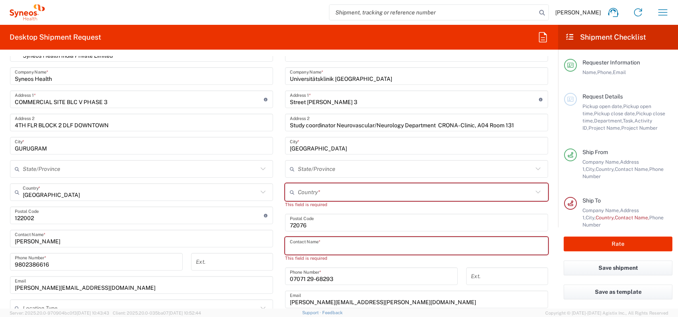
scroll to position [373, 0]
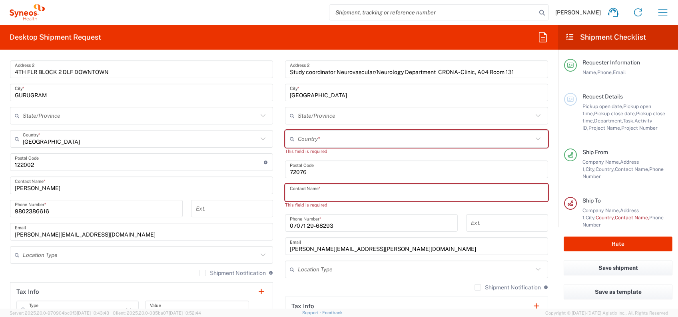
click at [340, 196] on input "text" at bounding box center [416, 192] width 253 height 14
click at [339, 194] on input "text" at bounding box center [416, 192] width 253 height 14
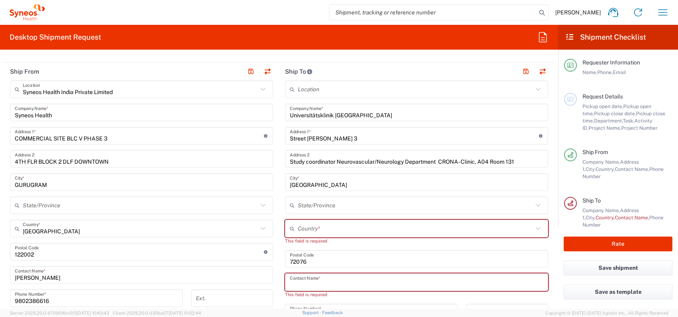
scroll to position [266, 0]
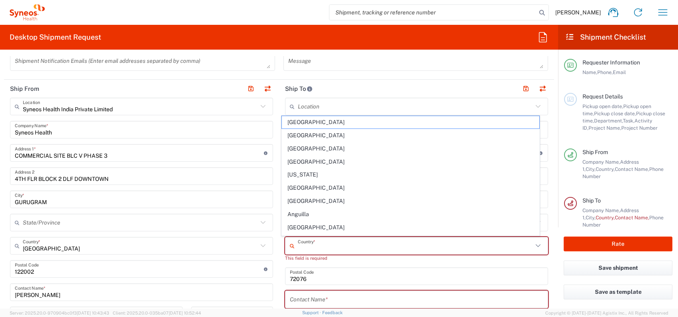
click at [324, 242] on input "text" at bounding box center [415, 246] width 235 height 14
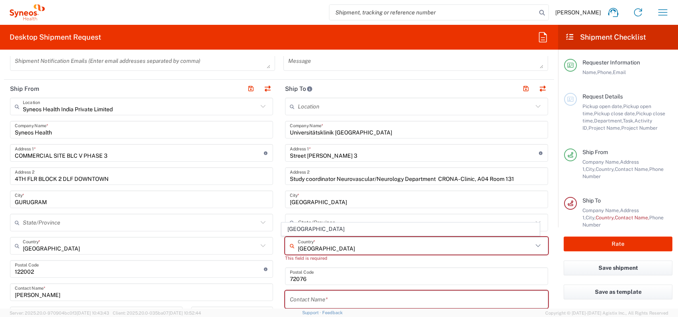
click at [305, 231] on span "[GEOGRAPHIC_DATA]" at bounding box center [410, 229] width 257 height 12
type input "[GEOGRAPHIC_DATA]"
type input "Sender/Shipper"
type input "Delivery Duty Paid"
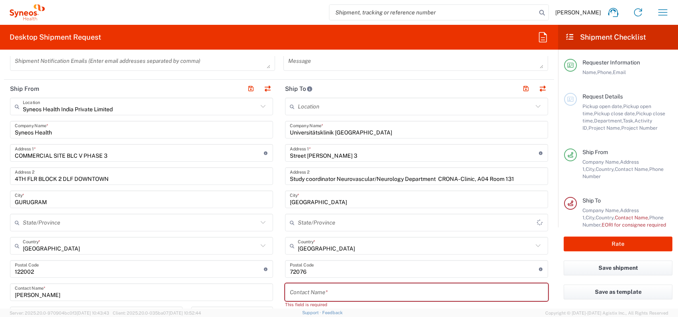
scroll to position [320, 0]
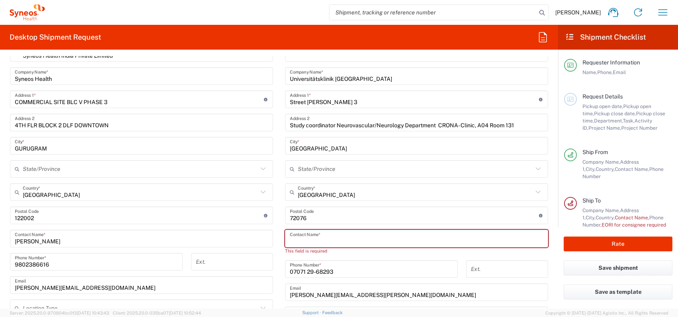
click at [313, 238] on input "text" at bounding box center [416, 238] width 253 height 14
click at [359, 240] on input "text" at bounding box center [416, 238] width 253 height 14
paste input "[PERSON_NAME]"
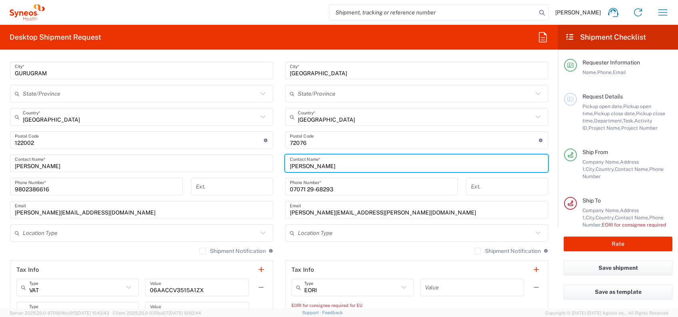
scroll to position [426, 0]
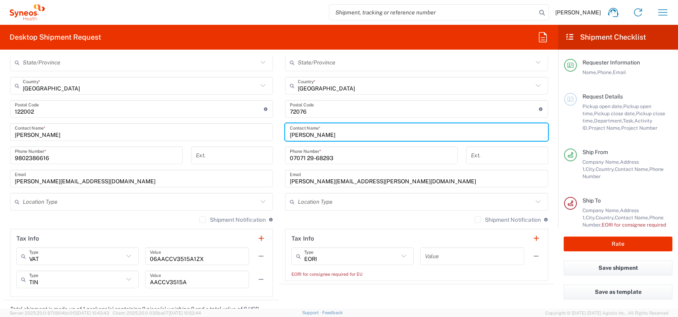
type input "[PERSON_NAME]"
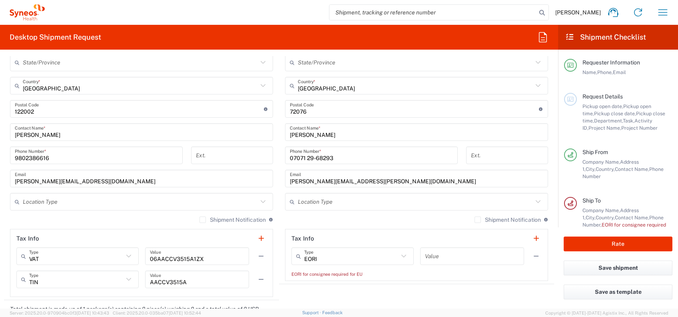
click at [363, 221] on div "Shipment Notification If checked, a shipment notification email will be sent to…" at bounding box center [416, 222] width 263 height 13
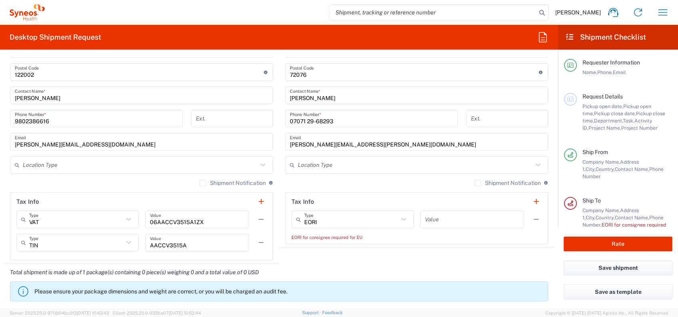
scroll to position [480, 0]
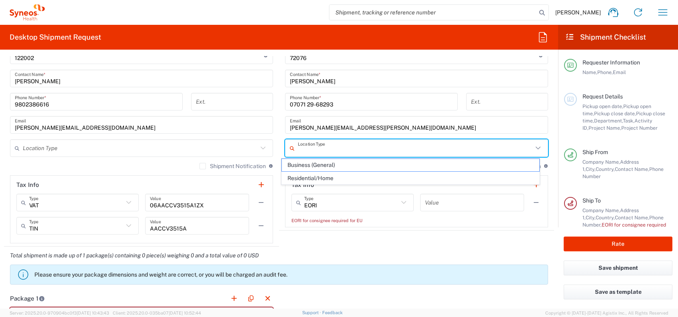
click at [352, 147] on input "text" at bounding box center [415, 148] width 235 height 14
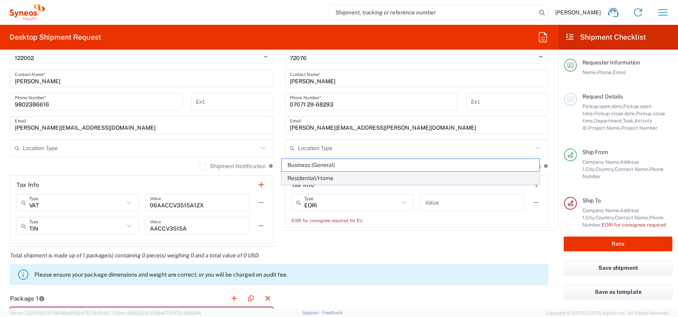
click at [337, 176] on span "Residential/Home" at bounding box center [410, 178] width 257 height 12
type input "Residential/Home"
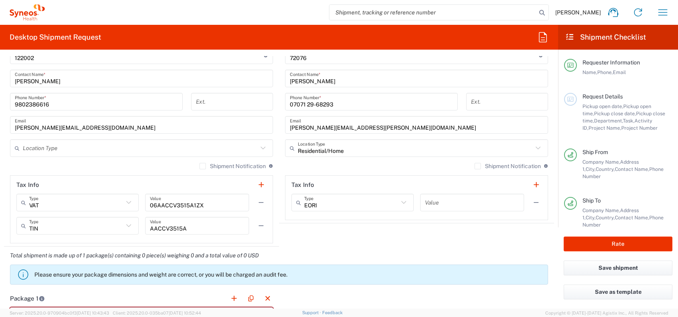
click at [261, 147] on icon at bounding box center [263, 147] width 5 height 3
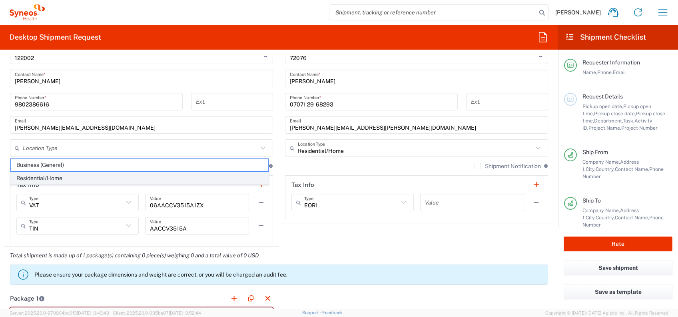
click at [179, 181] on span "Residential/Home" at bounding box center [139, 178] width 257 height 12
type input "Residential/Home"
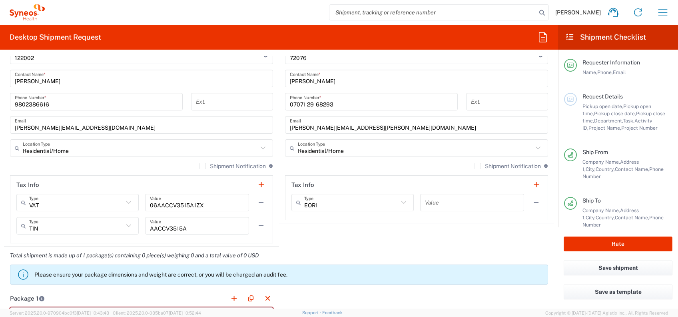
click at [339, 237] on agx-shipment-stop-widget "Ship To Location Addison Whitney LLC-Morrisvile NC US Barcelona-Syneos Health B…" at bounding box center [416, 56] width 275 height 380
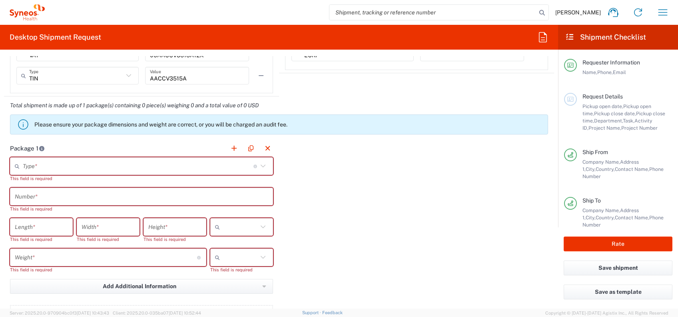
scroll to position [639, 0]
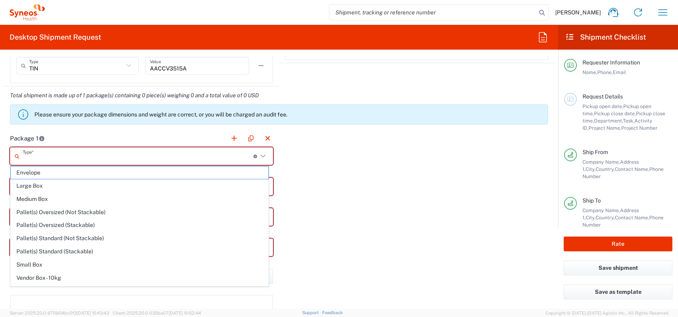
click at [104, 159] on input "text" at bounding box center [138, 156] width 231 height 14
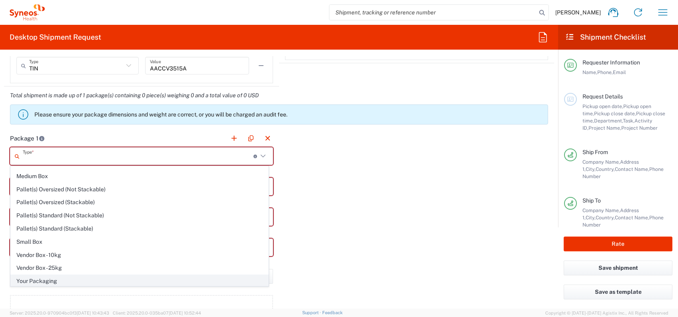
click at [52, 280] on span "Your Packaging" at bounding box center [139, 281] width 257 height 12
type input "Your Packaging"
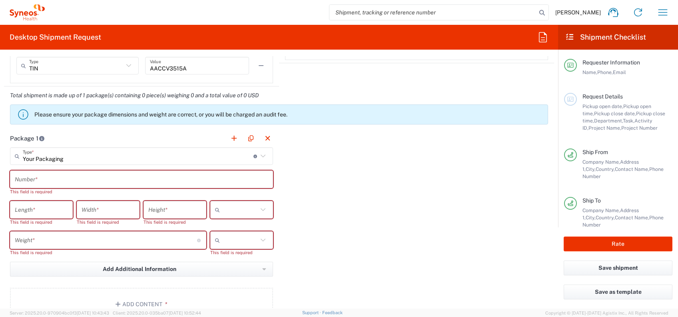
click at [75, 182] on input "text" at bounding box center [141, 179] width 253 height 14
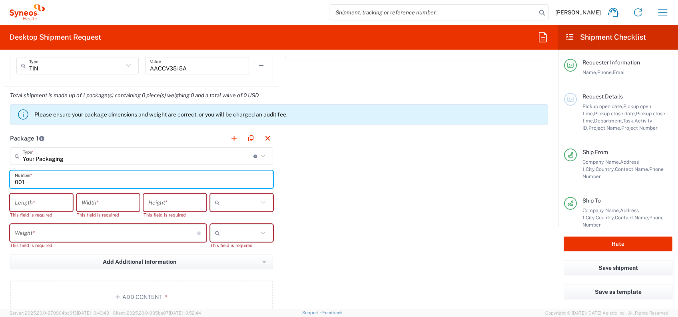
type input "001"
click at [51, 197] on input "number" at bounding box center [41, 202] width 53 height 14
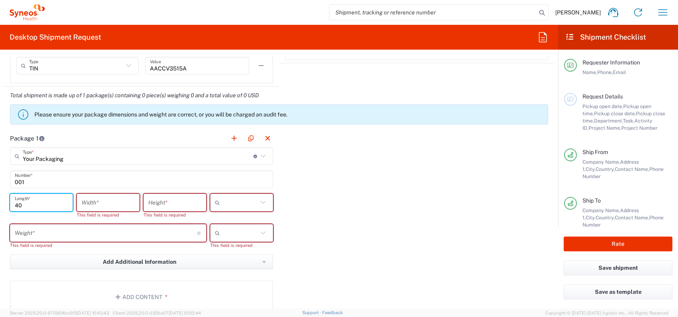
type input "40"
type input "5"
type input "35"
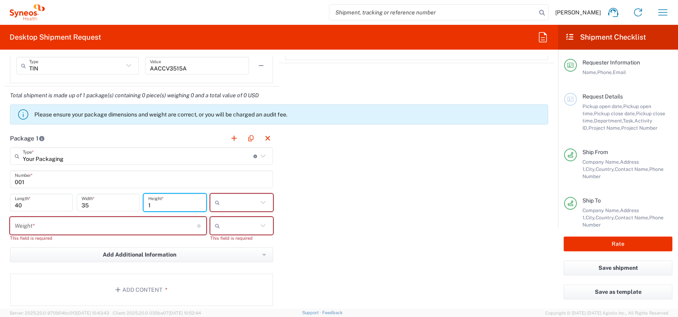
type input "1"
click at [221, 217] on span "cm" at bounding box center [238, 219] width 60 height 12
type input "cm"
click at [77, 219] on input "number" at bounding box center [106, 226] width 182 height 14
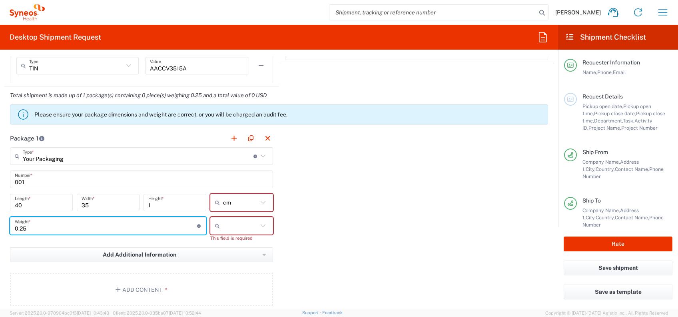
type input "0.25"
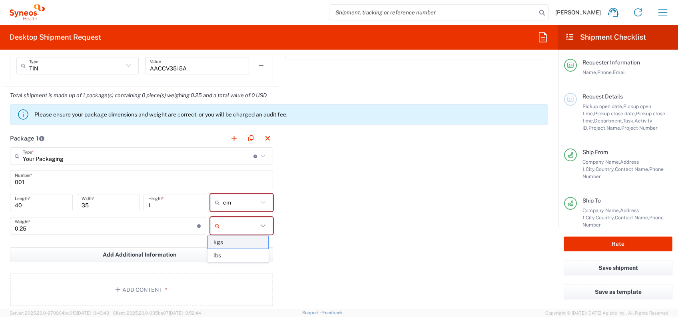
click at [217, 239] on span "kgs" at bounding box center [238, 242] width 60 height 12
type input "kgs"
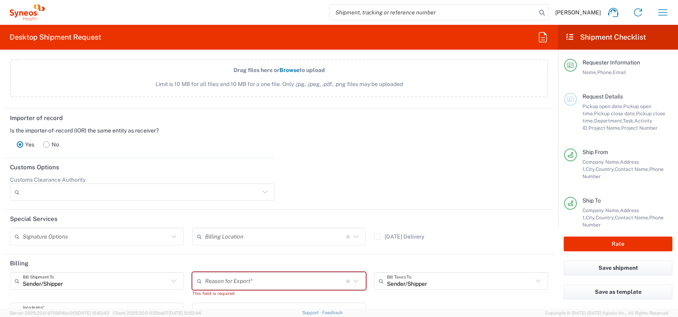
scroll to position [959, 0]
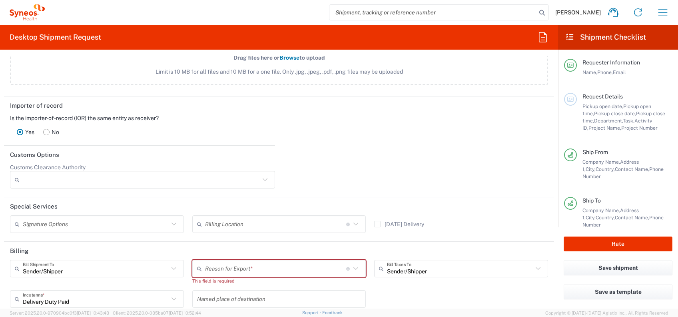
click at [241, 264] on input "text" at bounding box center [275, 268] width 141 height 14
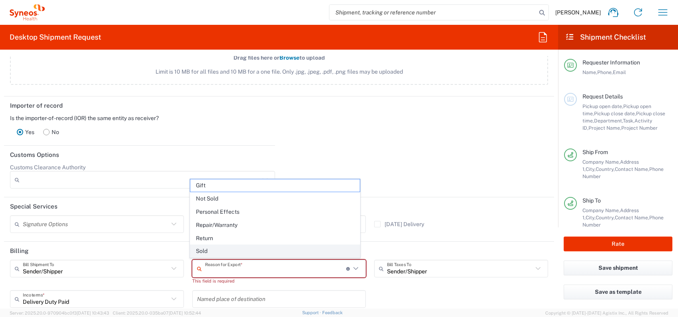
click at [213, 252] on span "Sold" at bounding box center [274, 251] width 169 height 12
type input "Sold"
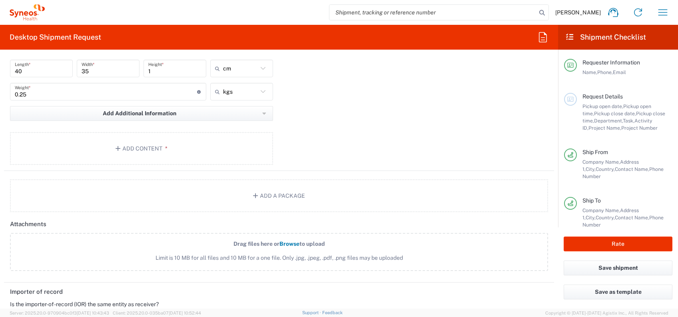
scroll to position [743, 0]
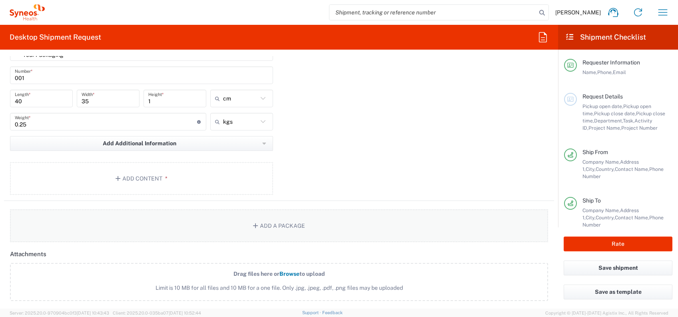
click at [257, 225] on button "Add a Package" at bounding box center [279, 225] width 538 height 33
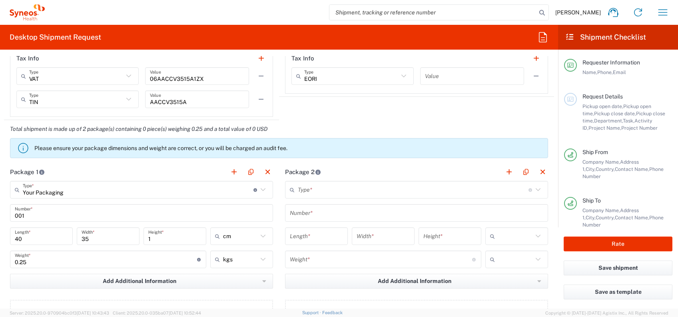
scroll to position [637, 0]
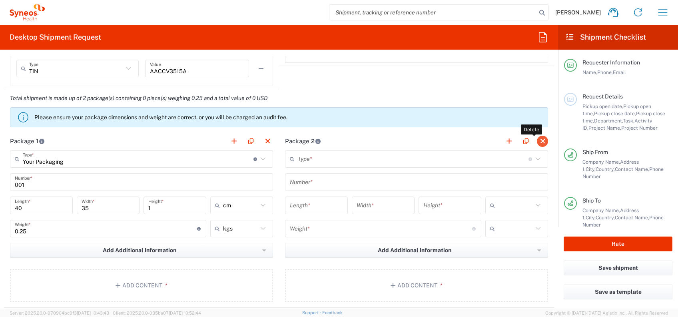
click at [537, 141] on button "button" at bounding box center [542, 140] width 11 height 11
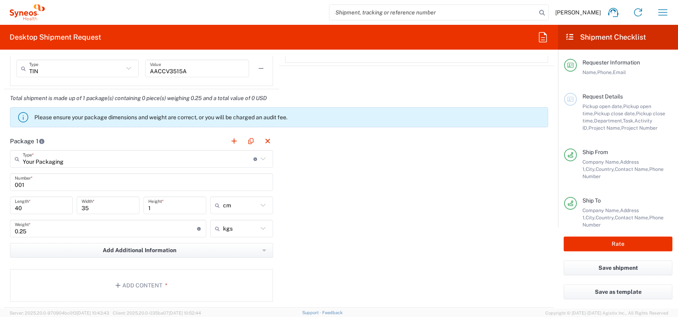
scroll to position [690, 0]
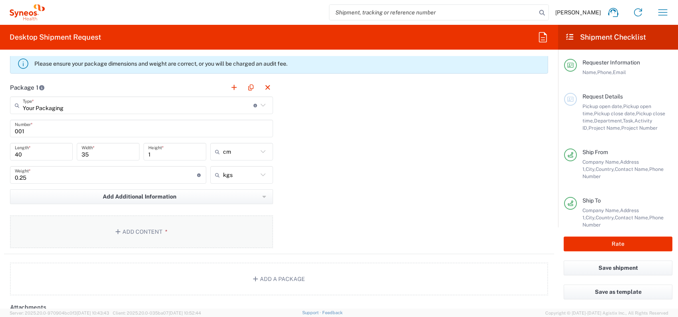
click at [156, 231] on button "Add Content *" at bounding box center [141, 231] width 263 height 33
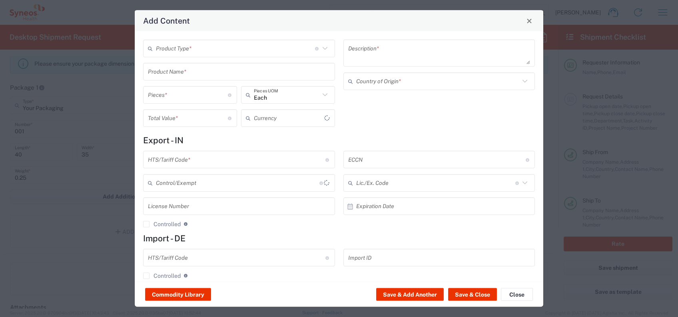
type input "US Dollar"
click at [322, 50] on icon at bounding box center [325, 48] width 10 height 10
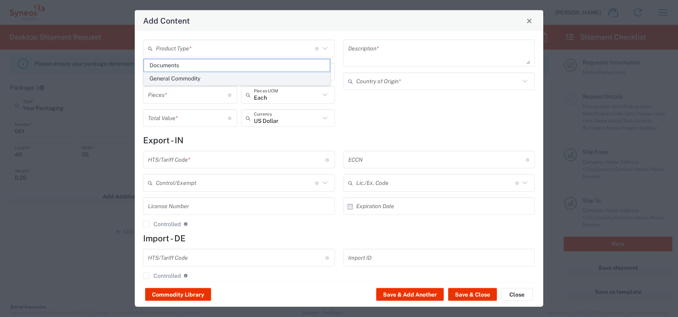
click at [256, 80] on span "General Commodity" at bounding box center [237, 78] width 186 height 12
type input "General Commodity"
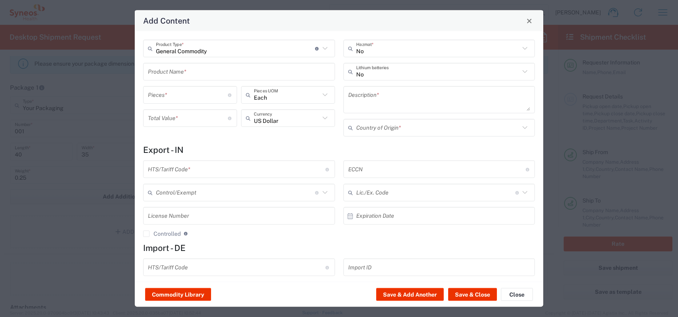
click at [277, 74] on input "text" at bounding box center [239, 71] width 182 height 14
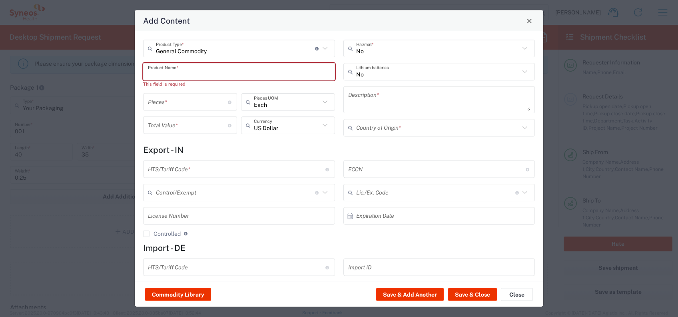
click at [295, 89] on div "General Commodity Product Type * Document: Paper document generated internally …" at bounding box center [239, 91] width 200 height 102
click at [299, 71] on input "text" at bounding box center [239, 71] width 182 height 14
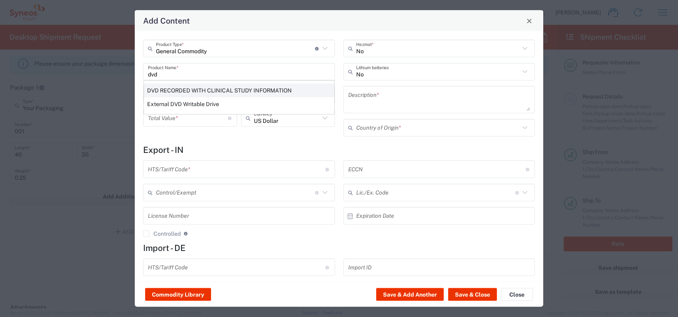
click at [297, 90] on div "DVD RECORDED WITH CLINICAL STUDY INFORMATION" at bounding box center [239, 91] width 190 height 14
type input "DVD RECORDED WITH CLINICAL STUDY INFORMATION"
type input "1"
type textarea "RECORDED WITH CLINICAL STUDY INFORMATION"
type input "[GEOGRAPHIC_DATA]"
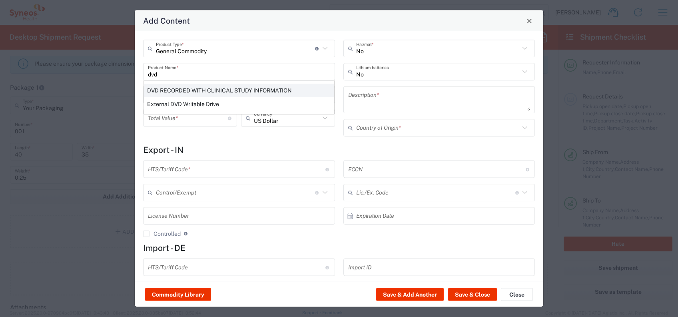
type input "8523.49.4000"
type input "BIS"
type input "EAR99"
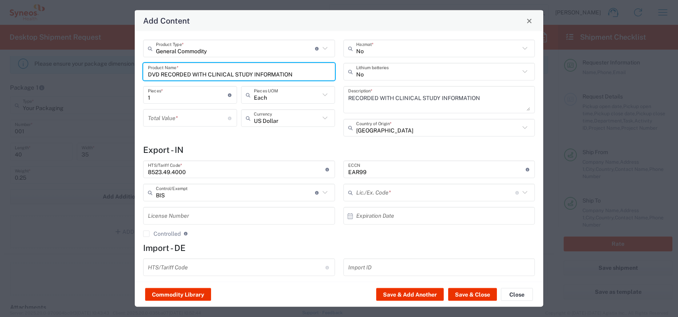
type input "NLR - No License Required"
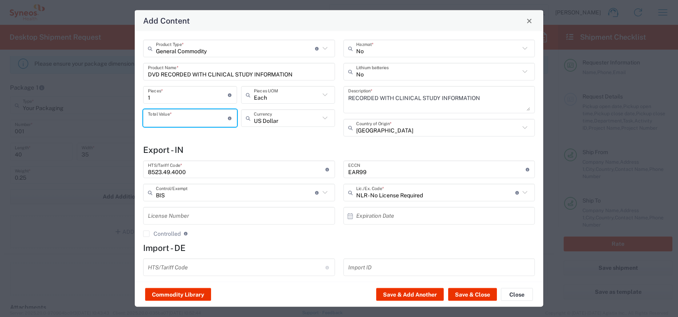
click at [203, 117] on input "number" at bounding box center [188, 118] width 80 height 14
type input "100"
click at [223, 136] on div "General Commodity Product Type * Document: Paper document generated internally …" at bounding box center [239, 91] width 200 height 102
click at [320, 120] on icon at bounding box center [325, 118] width 10 height 10
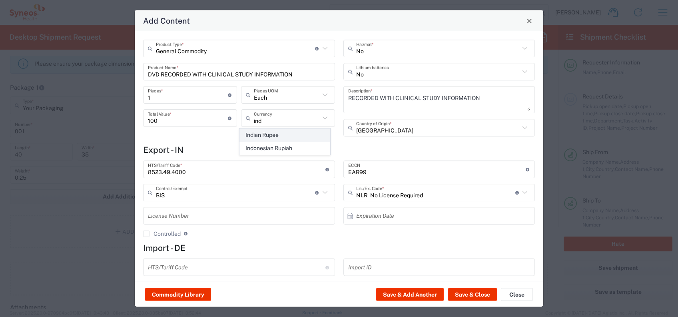
click at [278, 135] on span "Indian Rupee" at bounding box center [285, 135] width 90 height 12
type input "Indian Rupee"
click at [371, 139] on div "No Hazmat * No Lithium batteries RECORDED WITH CLINICAL STUDY INFORMATION Descr…" at bounding box center [439, 91] width 200 height 102
click at [387, 131] on input "text" at bounding box center [438, 127] width 164 height 14
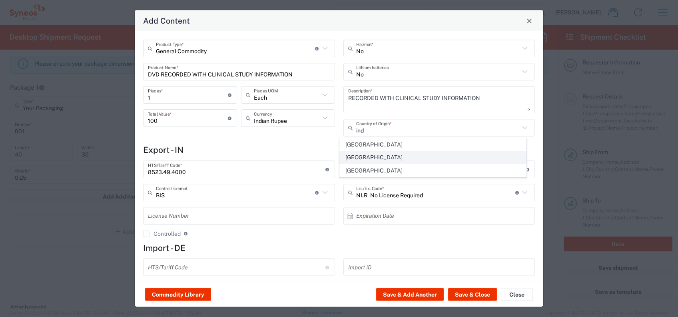
click at [361, 154] on span "[GEOGRAPHIC_DATA]" at bounding box center [433, 157] width 186 height 12
type input "[GEOGRAPHIC_DATA]"
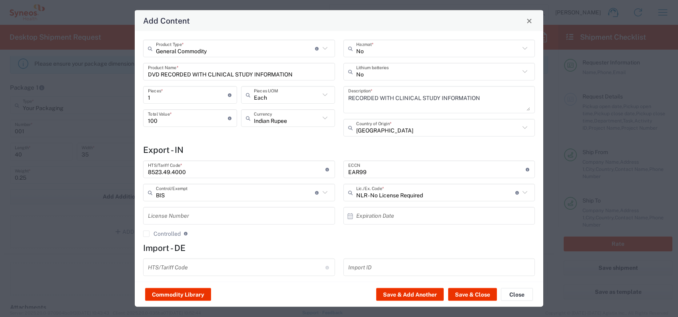
scroll to position [20, 0]
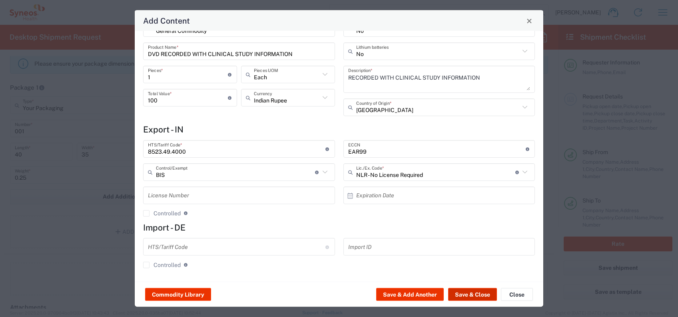
click at [464, 291] on button "Save & Close" at bounding box center [472, 294] width 49 height 13
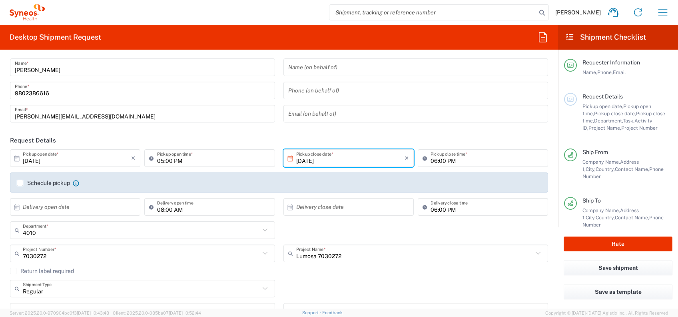
scroll to position [0, 0]
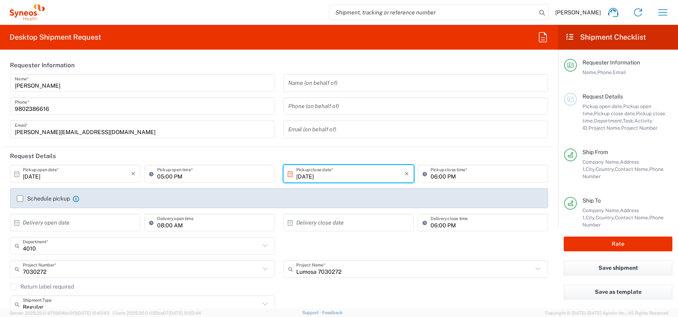
click at [600, 118] on span "Department," at bounding box center [608, 120] width 29 height 6
click at [18, 197] on label "Schedule pickup" at bounding box center [43, 198] width 53 height 6
click at [20, 198] on input "Schedule pickup" at bounding box center [20, 198] width 0 height 0
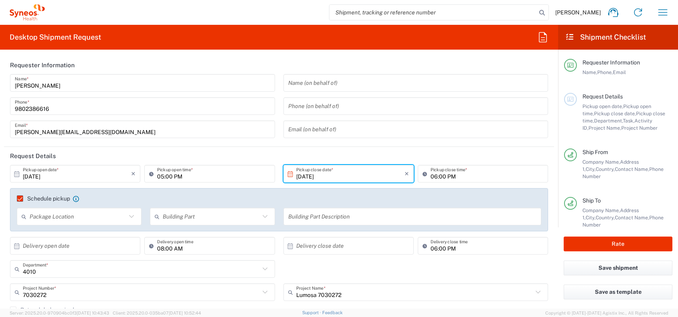
click at [437, 185] on div "06:00 PM Pickup close time *" at bounding box center [483, 176] width 134 height 23
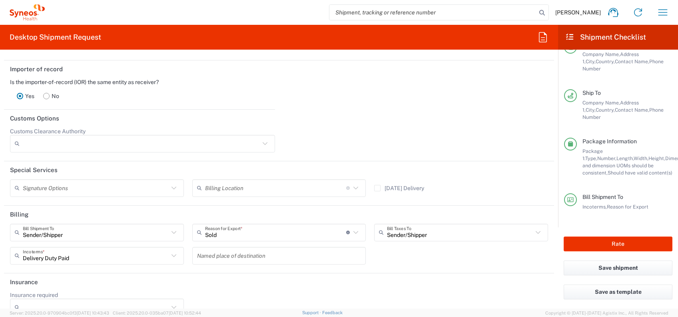
scroll to position [1080, 0]
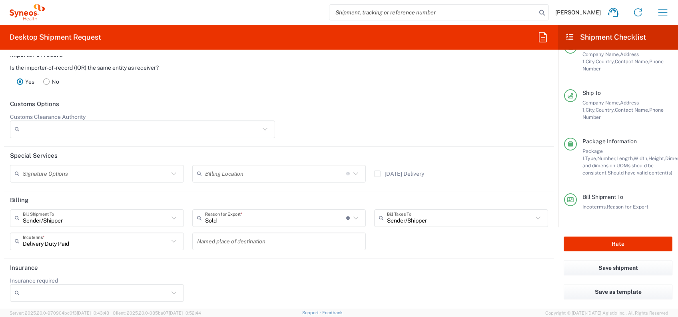
click at [173, 239] on icon at bounding box center [173, 240] width 5 height 3
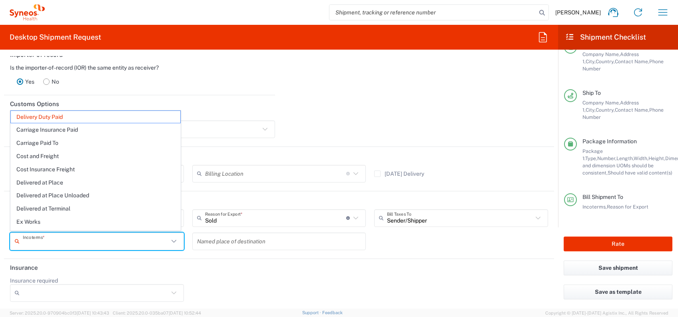
click at [249, 261] on header "Insurance" at bounding box center [279, 268] width 550 height 18
type input "Delivery Duty Paid"
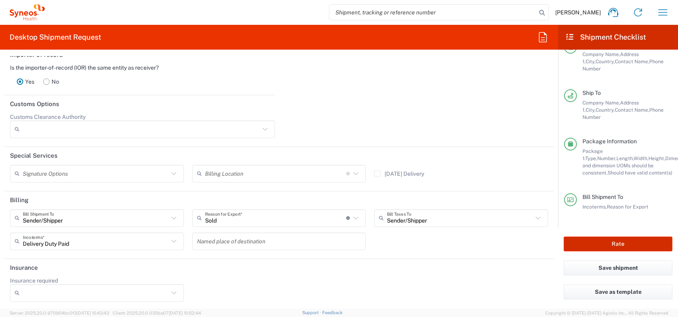
click at [589, 247] on button "Rate" at bounding box center [618, 243] width 109 height 15
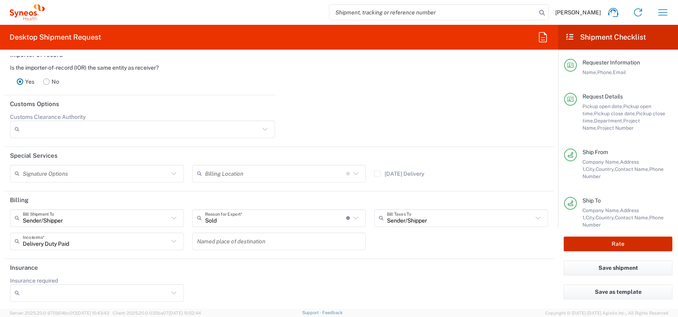
type input "7030272"
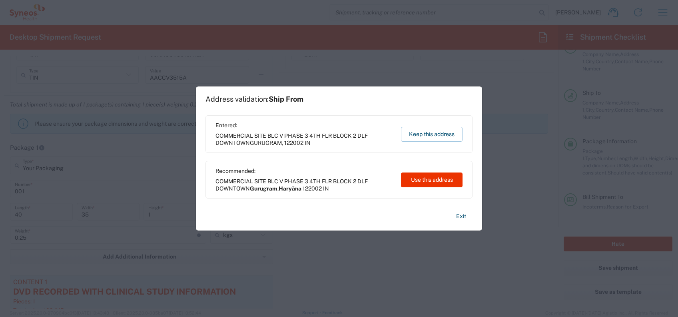
scroll to position [440, 0]
click at [447, 134] on button "Keep this address" at bounding box center [432, 134] width 62 height 15
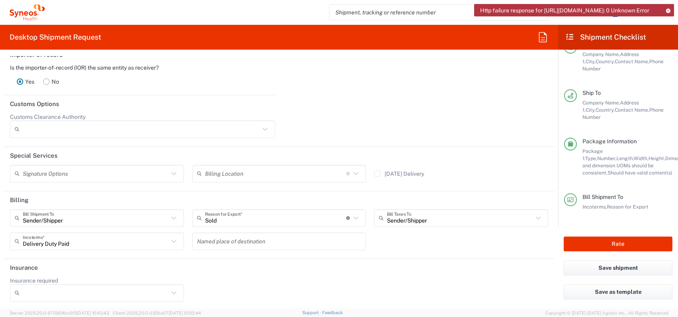
scroll to position [0, 0]
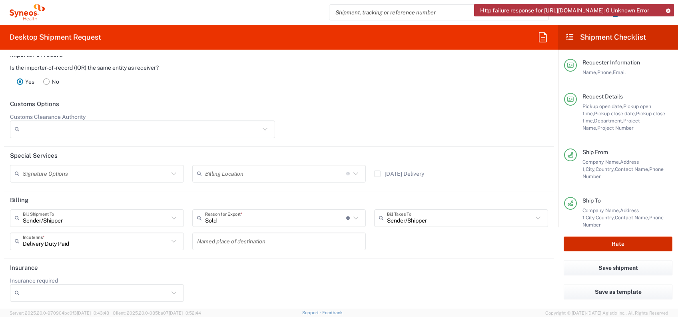
click at [613, 240] on button "Rate" at bounding box center [618, 243] width 109 height 15
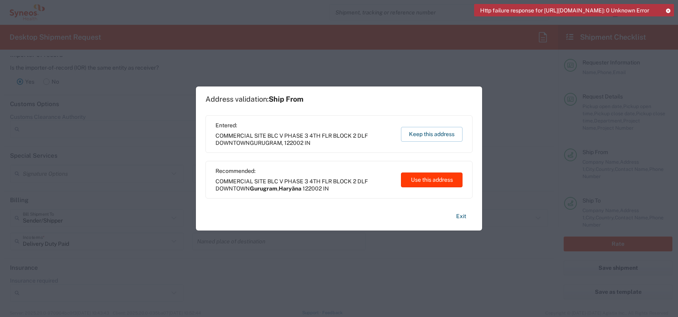
click at [423, 179] on button "Use this address" at bounding box center [432, 179] width 62 height 15
type input "Gurugram"
type input "Haryāna"
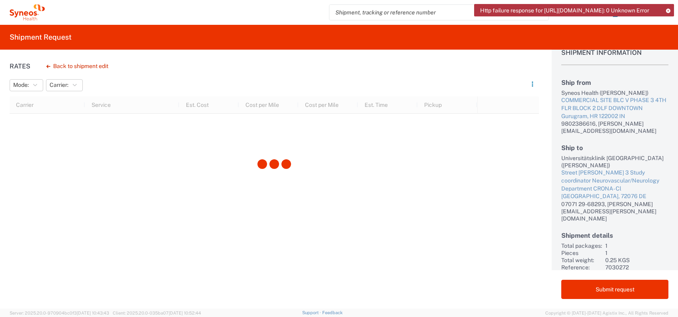
scroll to position [22, 0]
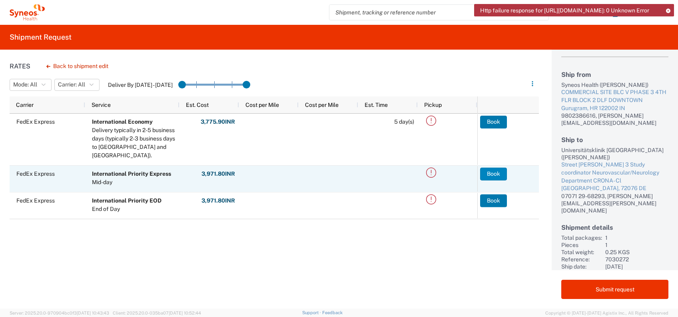
click at [492, 171] on button "Book" at bounding box center [493, 173] width 27 height 13
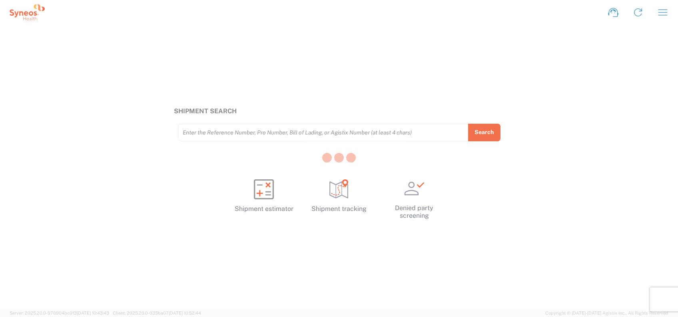
click at [603, 145] on div at bounding box center [339, 158] width 678 height 317
click at [323, 132] on div at bounding box center [339, 158] width 678 height 317
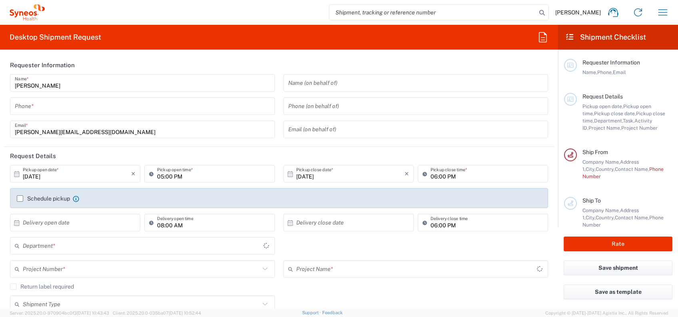
type input "4010"
type input "[GEOGRAPHIC_DATA]"
type input "Syneos Health India Private Limited"
click at [660, 10] on icon "button" at bounding box center [662, 12] width 9 height 6
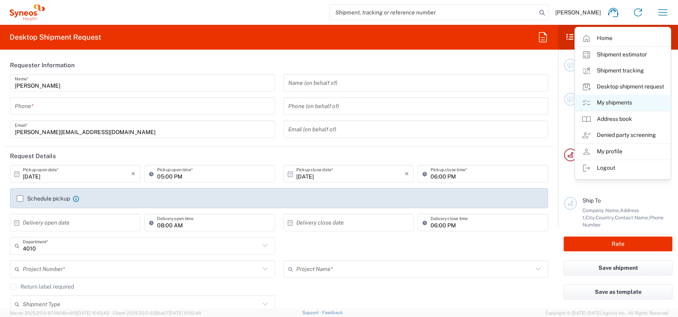
click at [621, 102] on link "My shipments" at bounding box center [622, 103] width 95 height 16
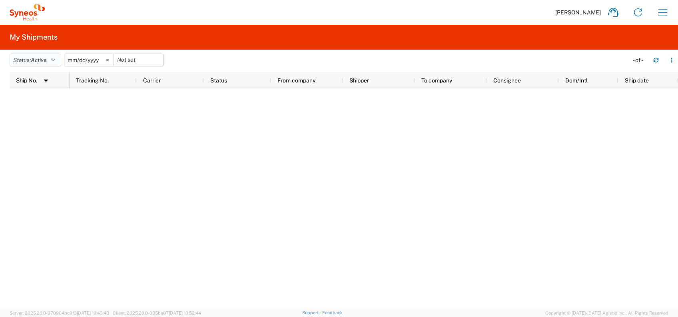
click at [47, 60] on span "Active" at bounding box center [39, 60] width 16 height 6
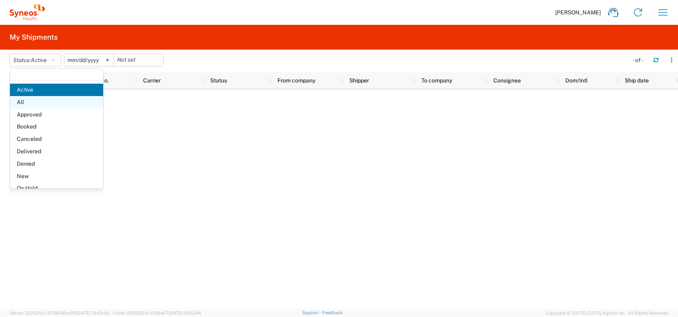
click at [42, 98] on span "All" at bounding box center [56, 102] width 93 height 12
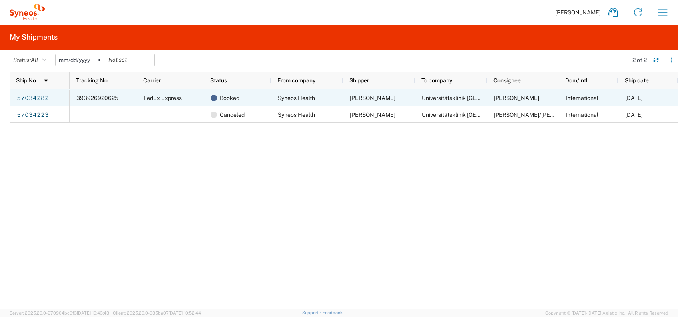
click at [160, 97] on span "FedEx Express" at bounding box center [162, 98] width 38 height 6
click at [40, 97] on link "57034282" at bounding box center [32, 98] width 33 height 13
